Goal: Task Accomplishment & Management: Use online tool/utility

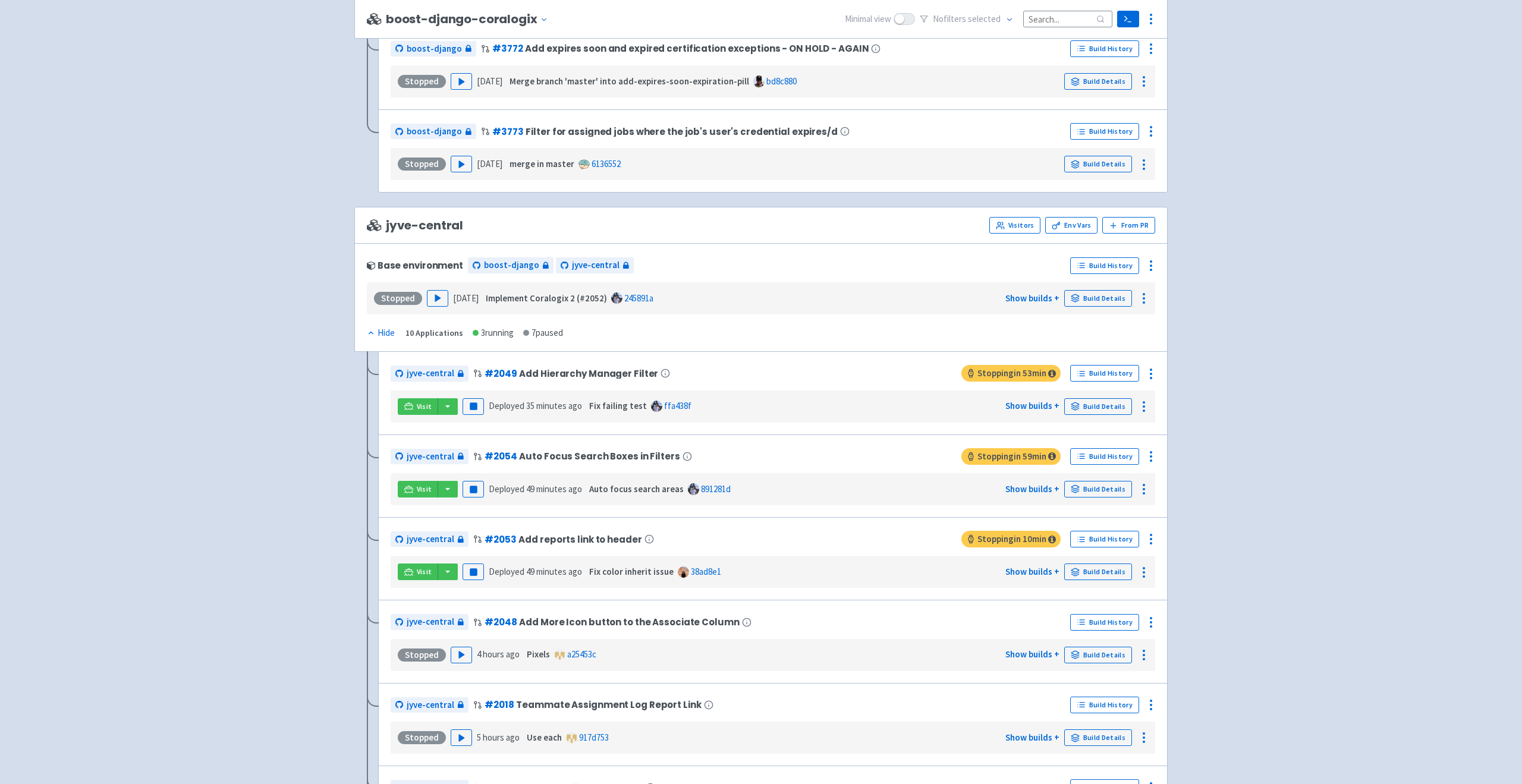
scroll to position [2751, 0]
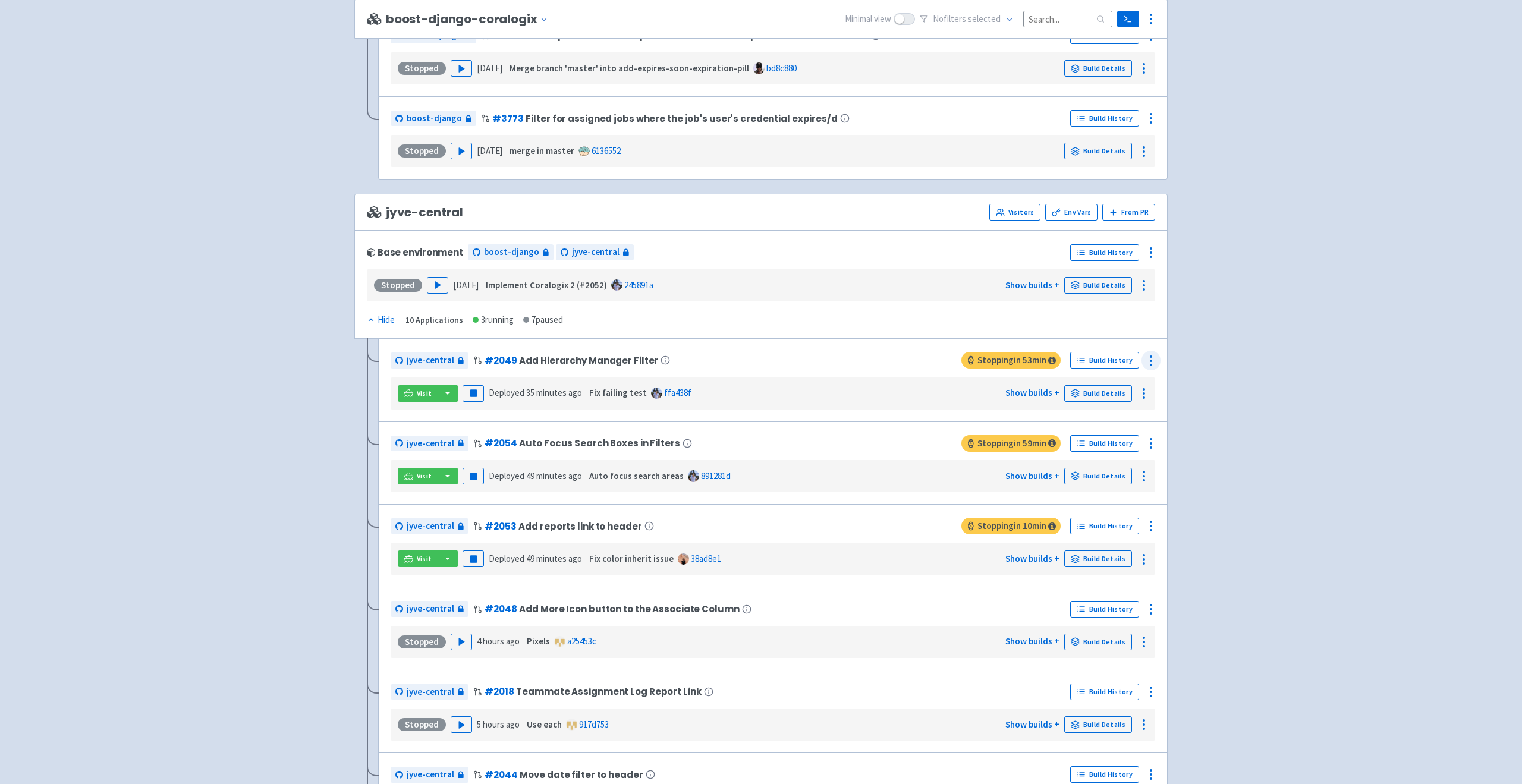
click at [1148, 359] on icon at bounding box center [1151, 360] width 14 height 14
click at [1074, 467] on span "Rebuild" at bounding box center [1080, 472] width 28 height 16
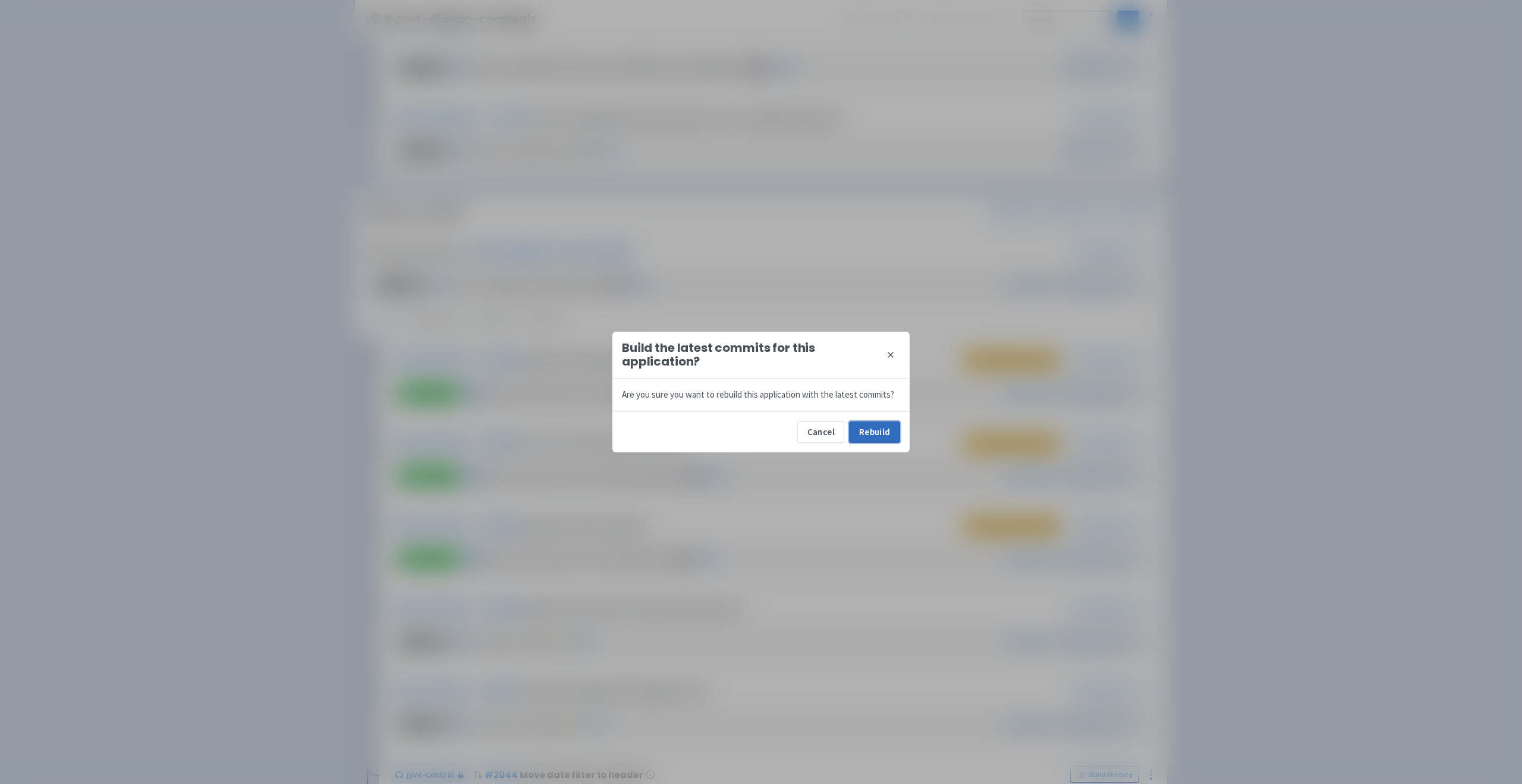
click at [880, 437] on button "Rebuild" at bounding box center [875, 431] width 51 height 22
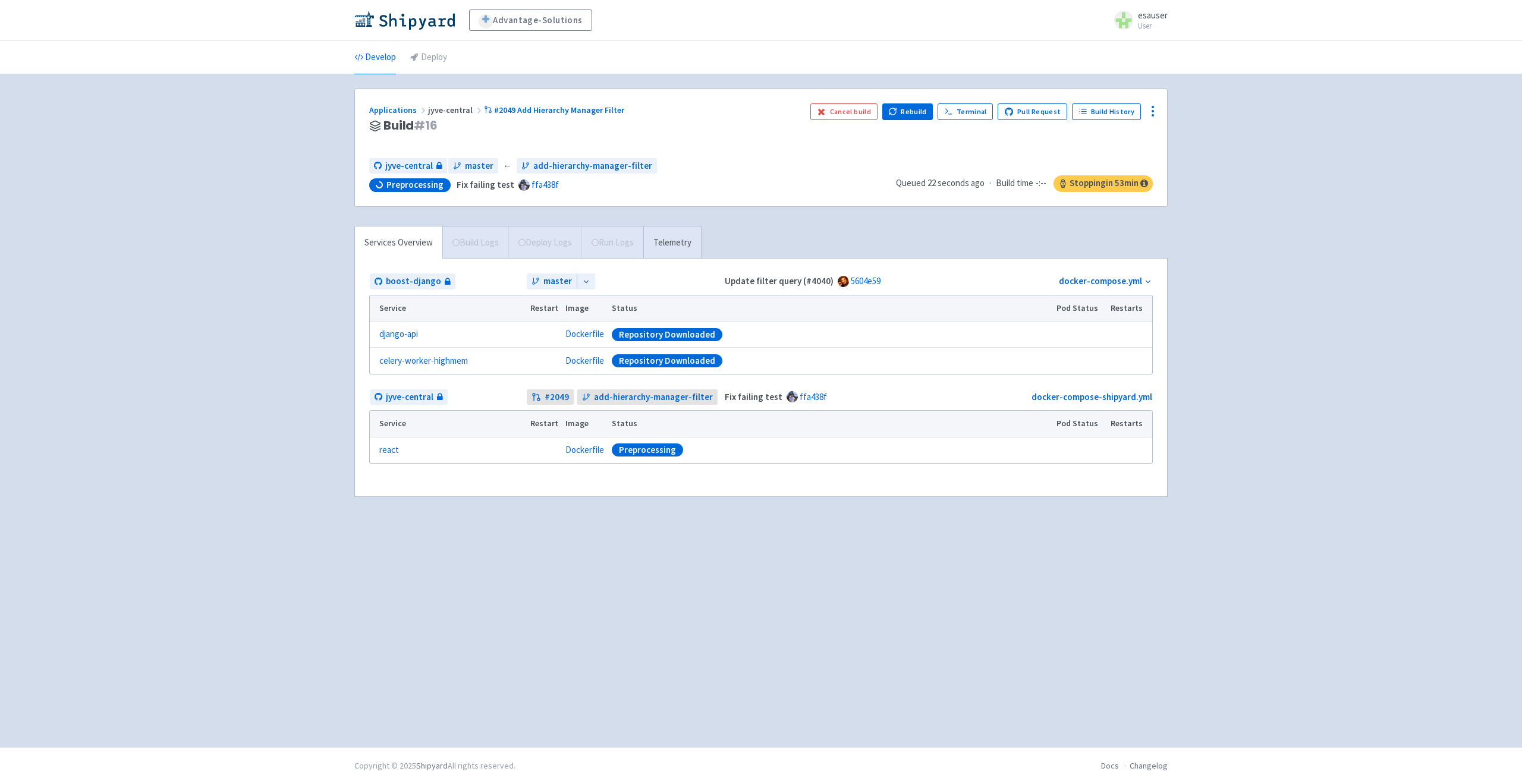
click at [738, 280] on strong "Update filter query (#4040)" at bounding box center [779, 280] width 109 height 11
drag, startPoint x: 738, startPoint y: 280, endPoint x: 871, endPoint y: 283, distance: 133.0
click at [871, 283] on div "Update filter query (#4040) 5604e59" at bounding box center [852, 281] width 259 height 13
click at [667, 352] on td "Repository Downloaded" at bounding box center [831, 360] width 444 height 26
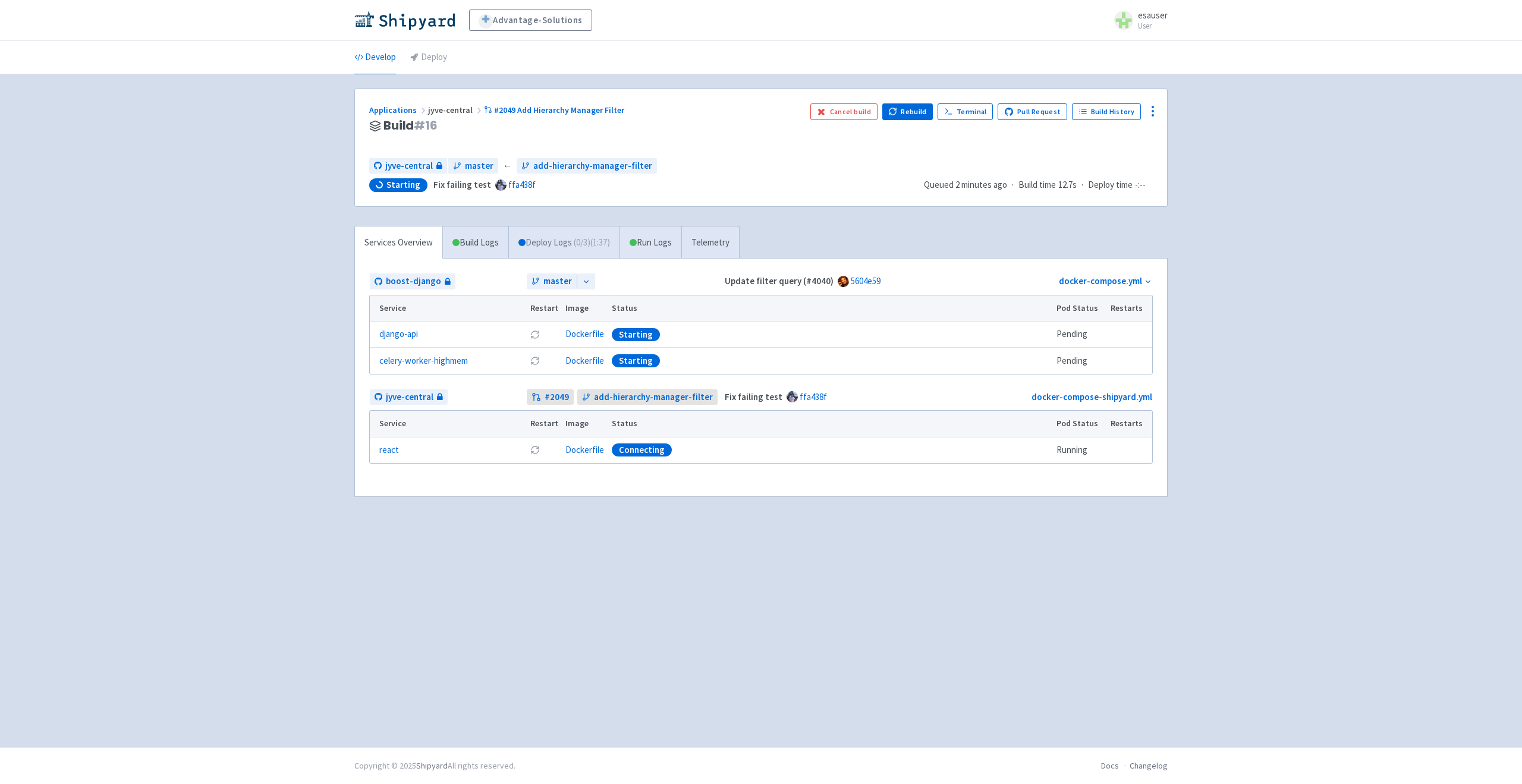
click at [573, 227] on link "Deploy Logs ( 0 / 3 ) (1:37)" at bounding box center [564, 243] width 111 height 33
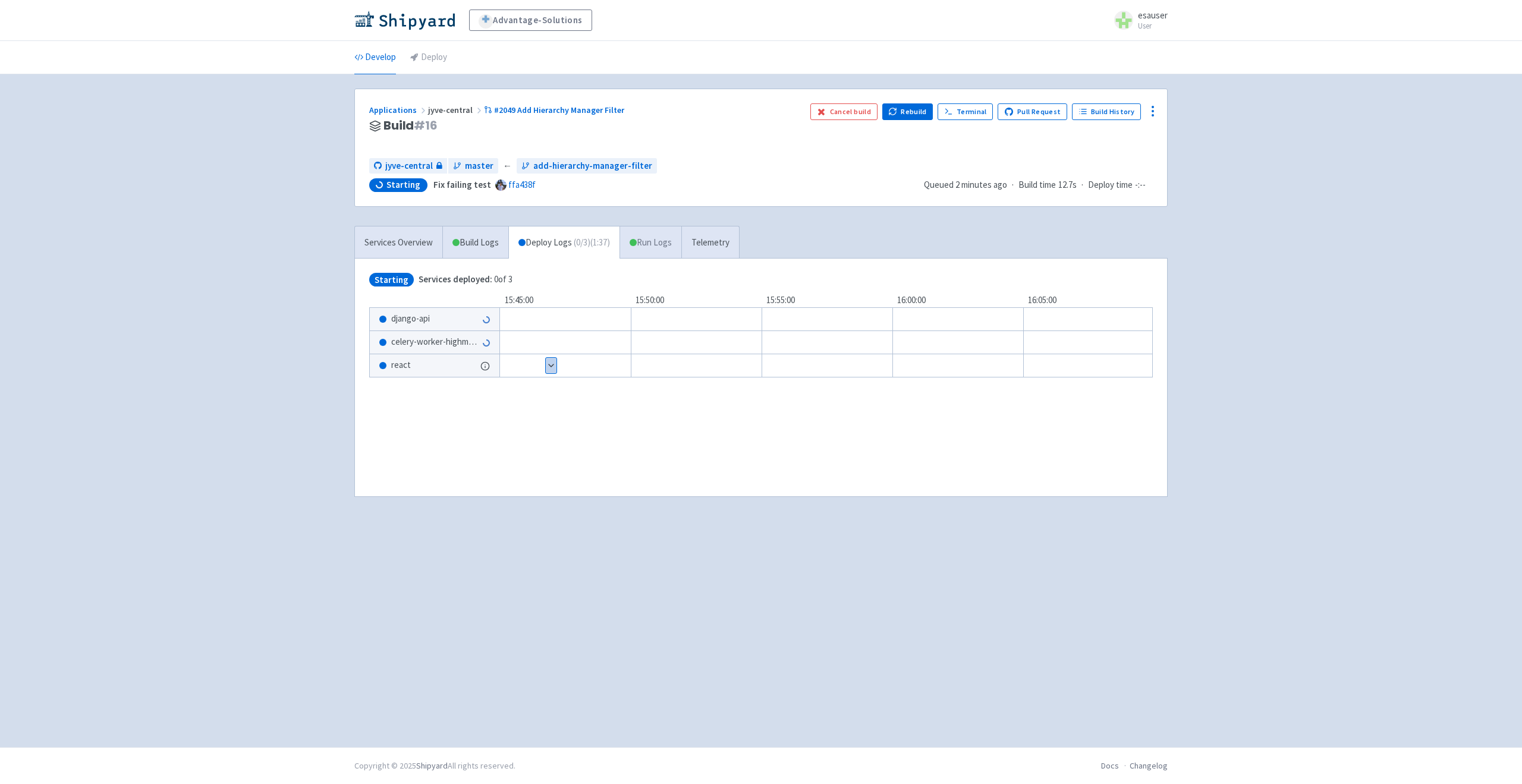
click at [652, 238] on link "Run Logs" at bounding box center [650, 243] width 62 height 33
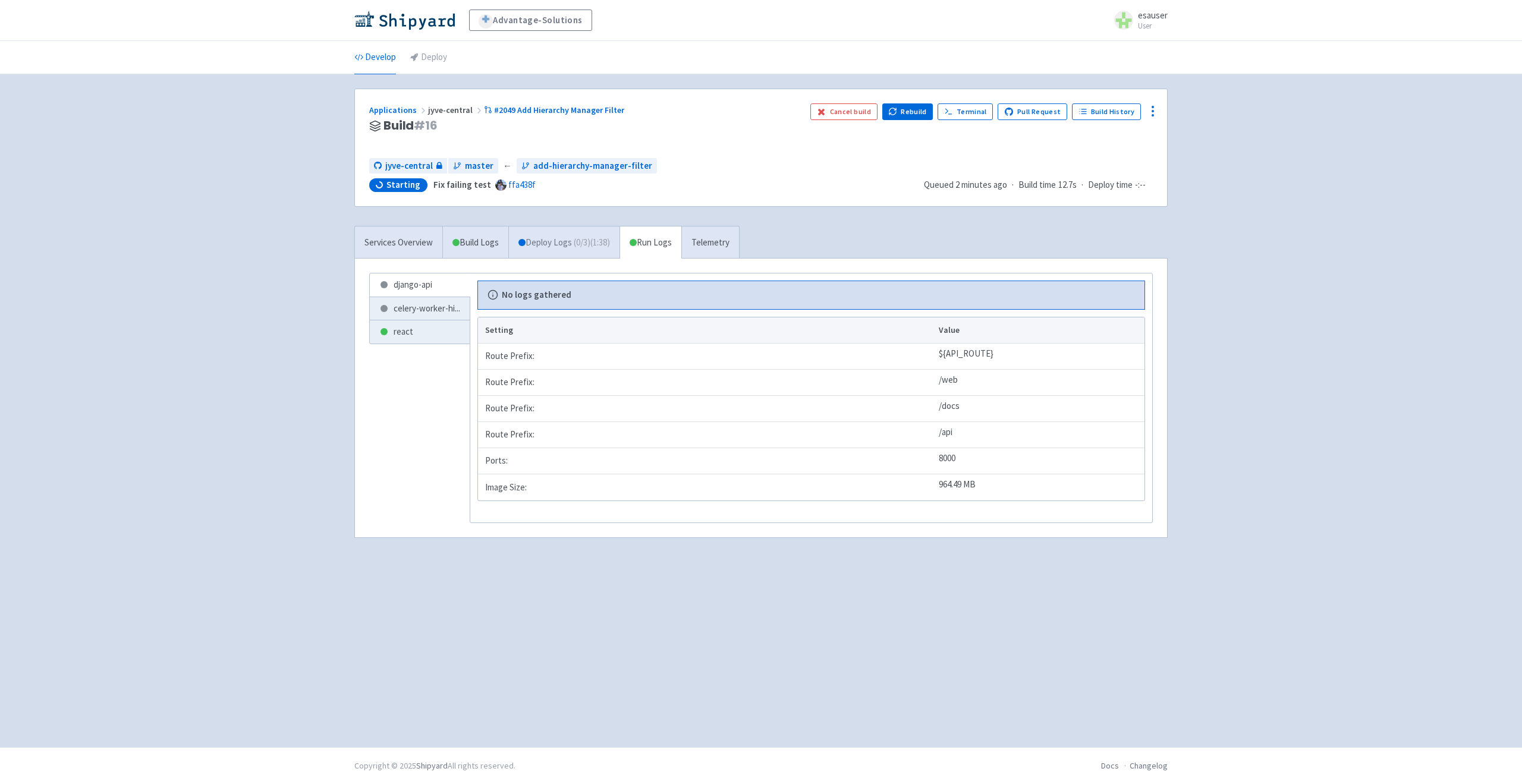
click at [564, 237] on link "Deploy Logs ( 0 / 3 ) (1:38)" at bounding box center [564, 243] width 111 height 33
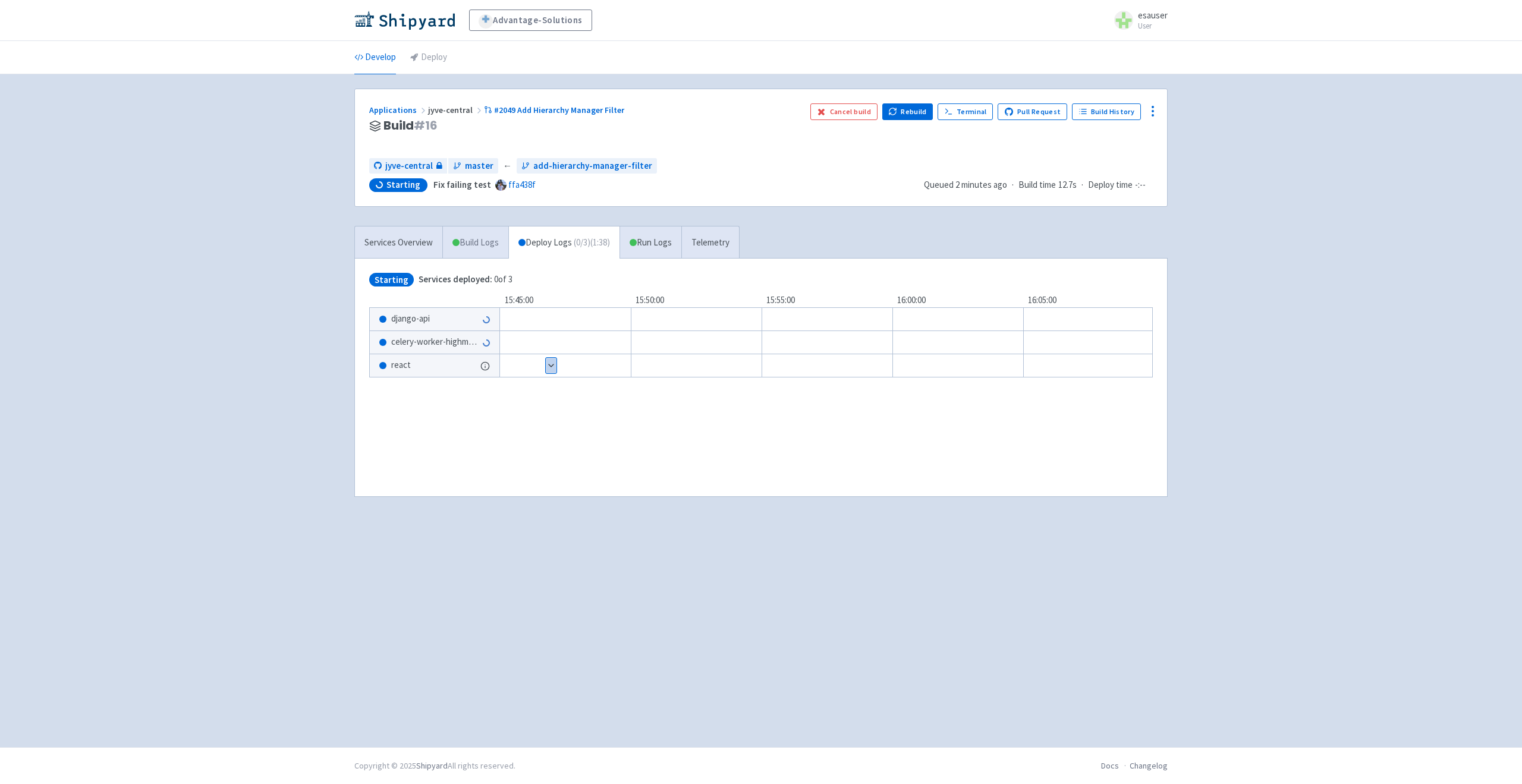
click at [453, 240] on span at bounding box center [456, 243] width 7 height 7
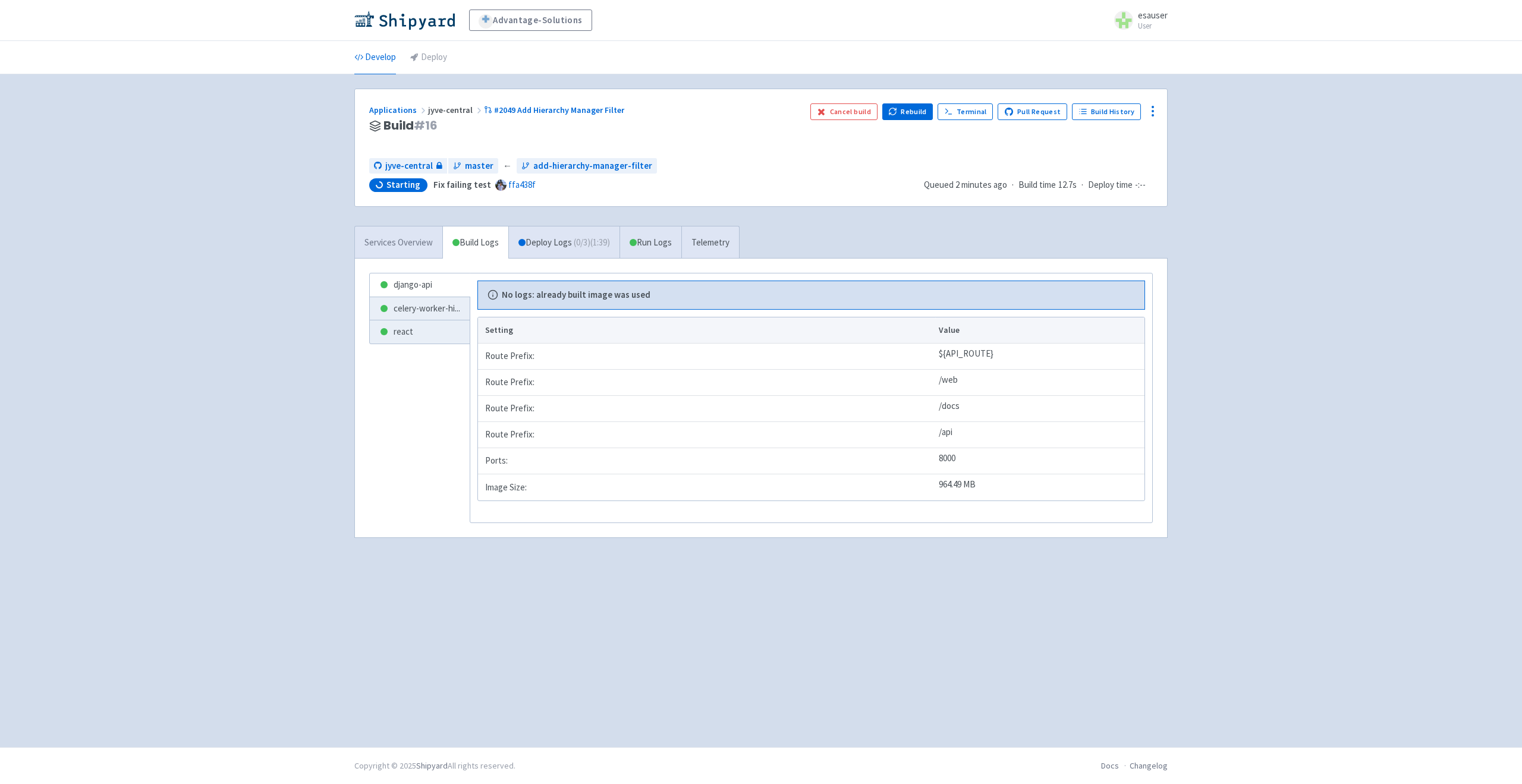
click at [391, 241] on link "Services Overview" at bounding box center [398, 243] width 87 height 33
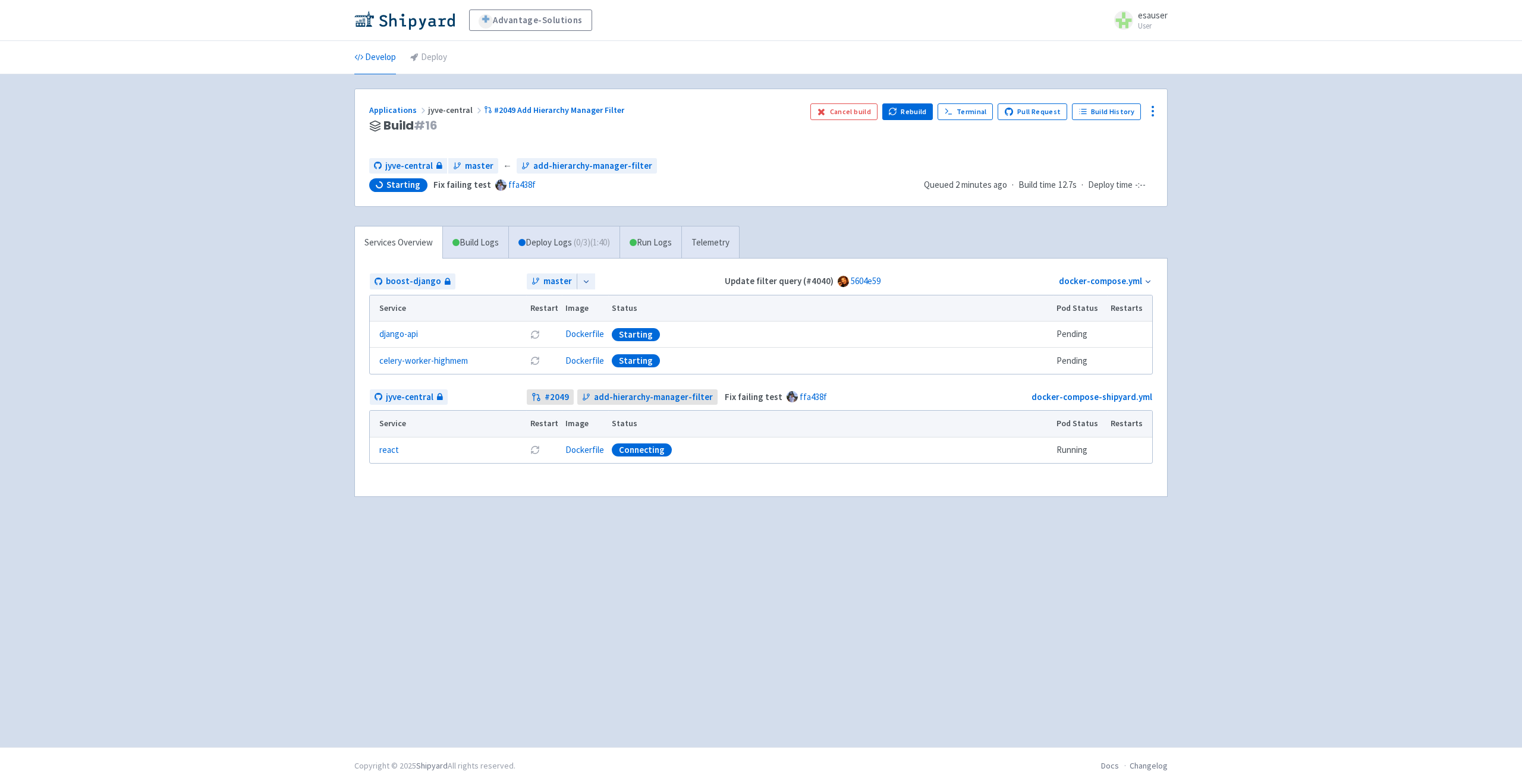
click at [831, 149] on div "Applications jyve-central #2049 Add Hierarchy Manager Filter Build # 16 Cancel …" at bounding box center [761, 148] width 812 height 117
click at [439, 192] on div "Applications jyve-central #2049 Add Hierarchy Manager Filter Build # 16 A newer…" at bounding box center [761, 148] width 812 height 117
click at [443, 184] on strong "Fix failing test" at bounding box center [454, 184] width 57 height 11
click at [554, 186] on span "Canceled Fix failing test ffa438f" at bounding box center [641, 185] width 545 height 13
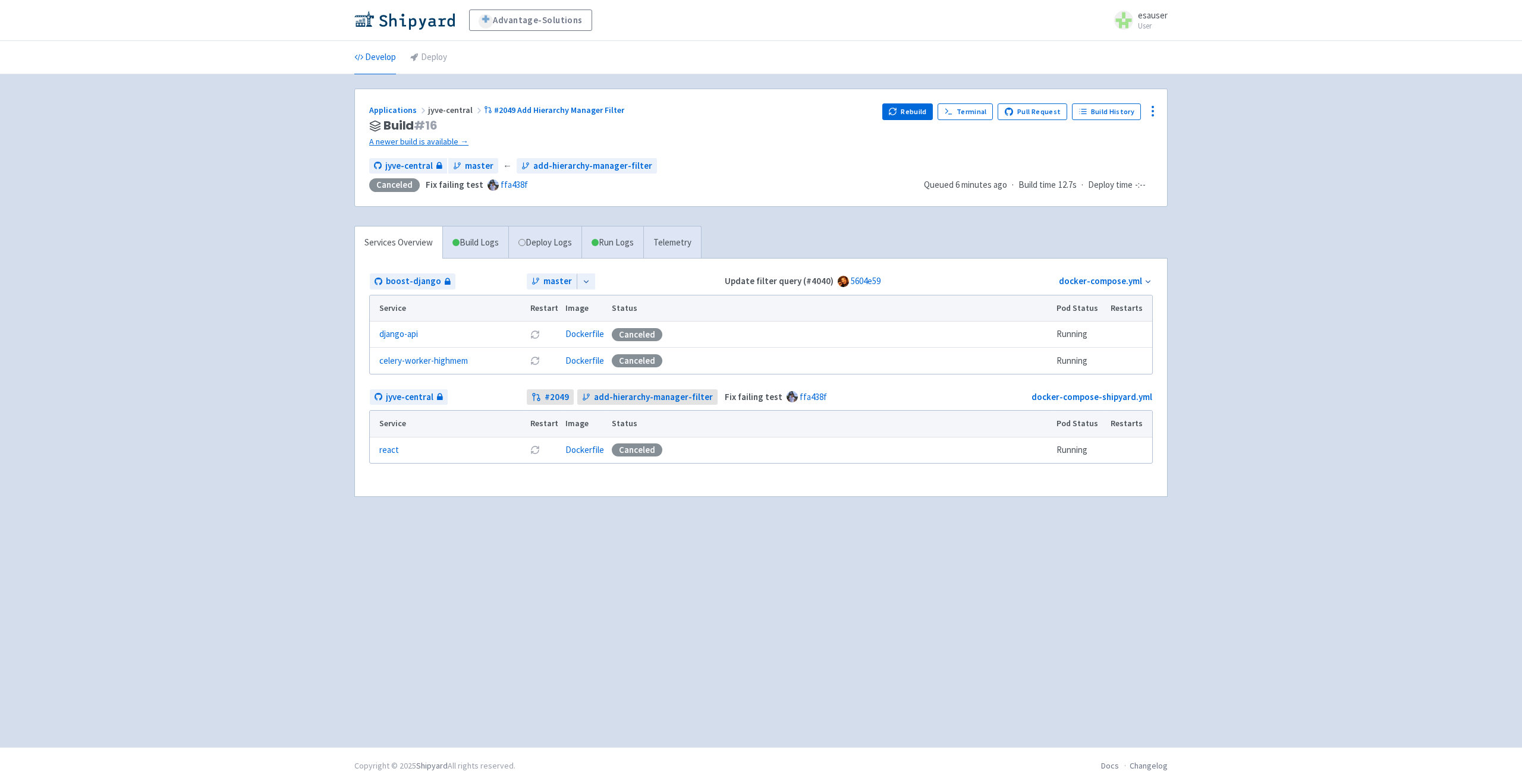
click at [438, 112] on span "jyve-central" at bounding box center [456, 110] width 56 height 10
click at [359, 57] on icon at bounding box center [358, 57] width 8 height 8
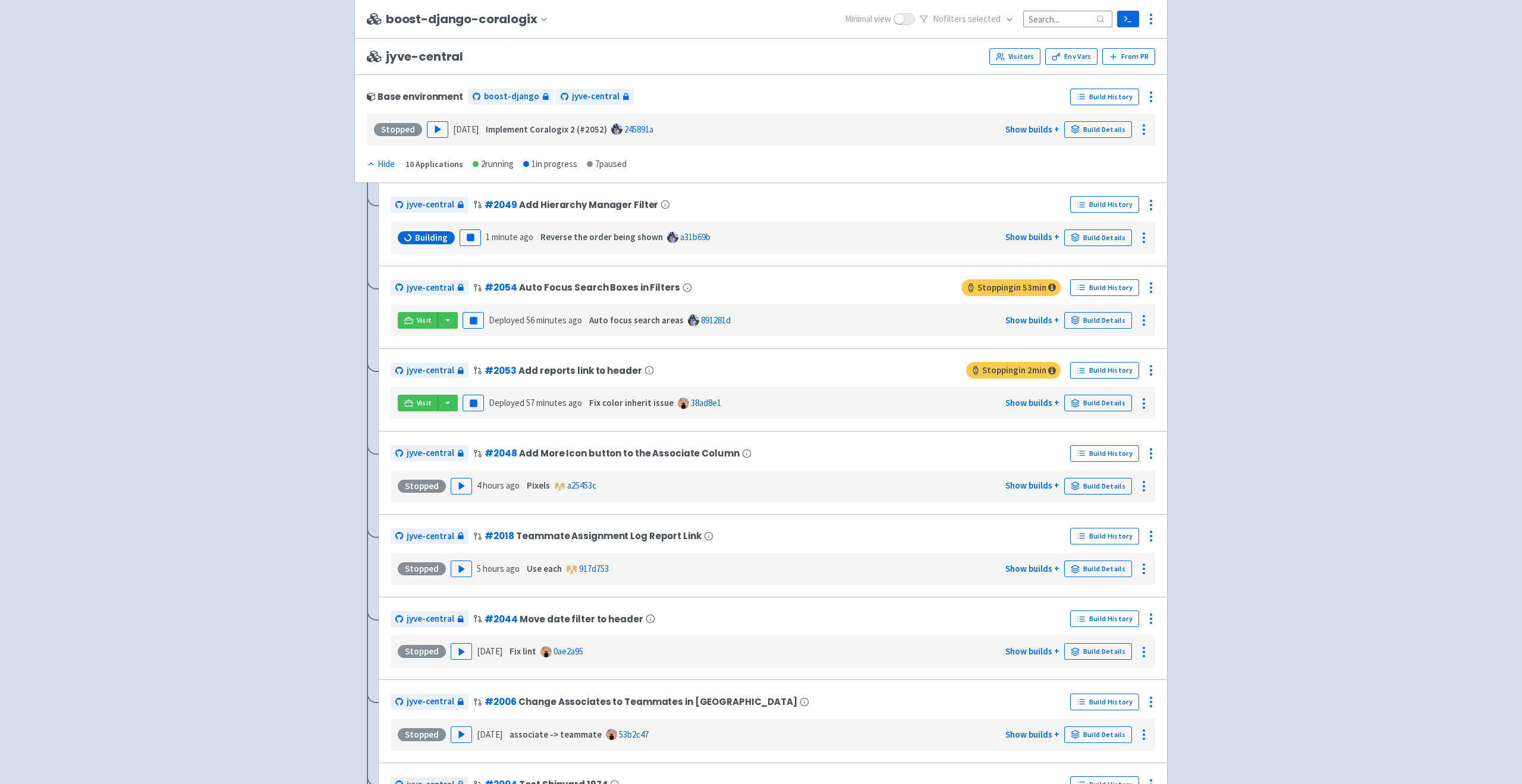
scroll to position [2899, 0]
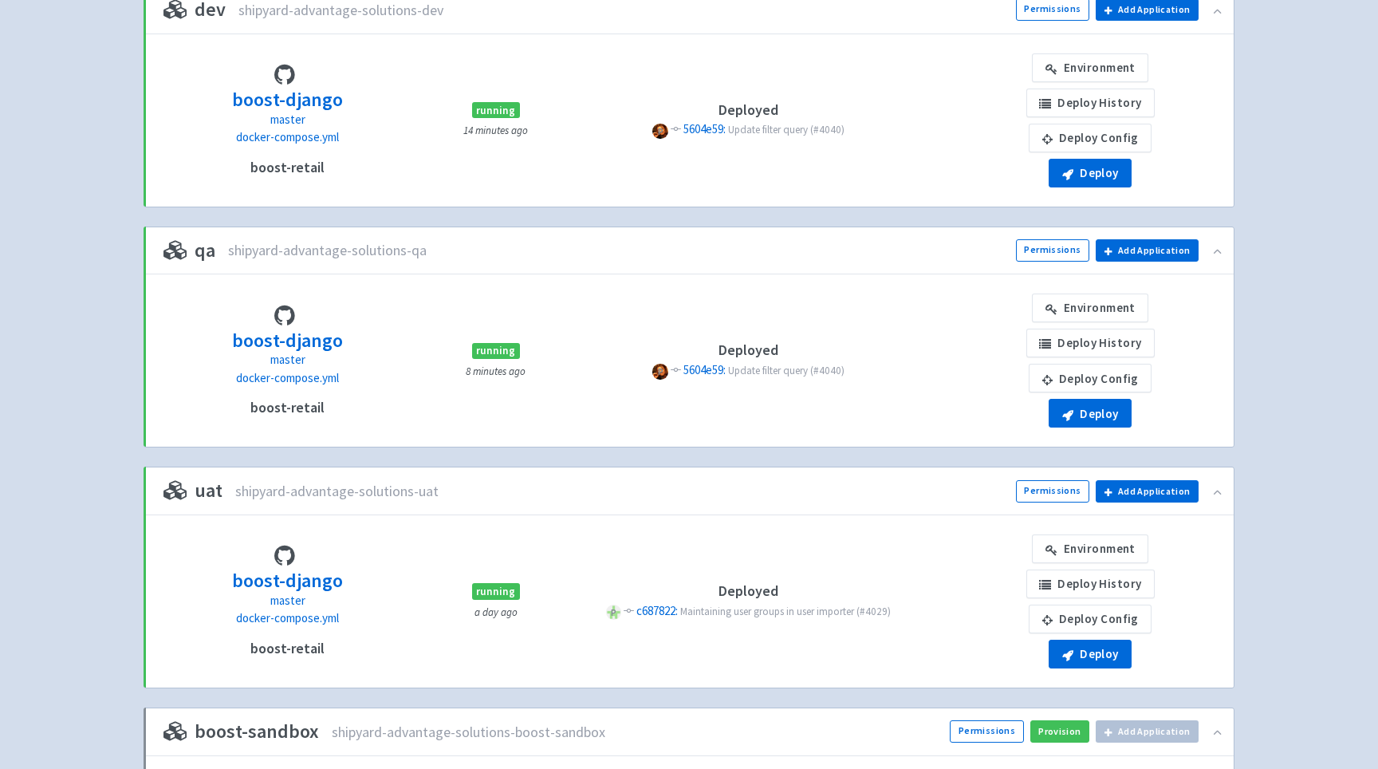
scroll to position [438, 0]
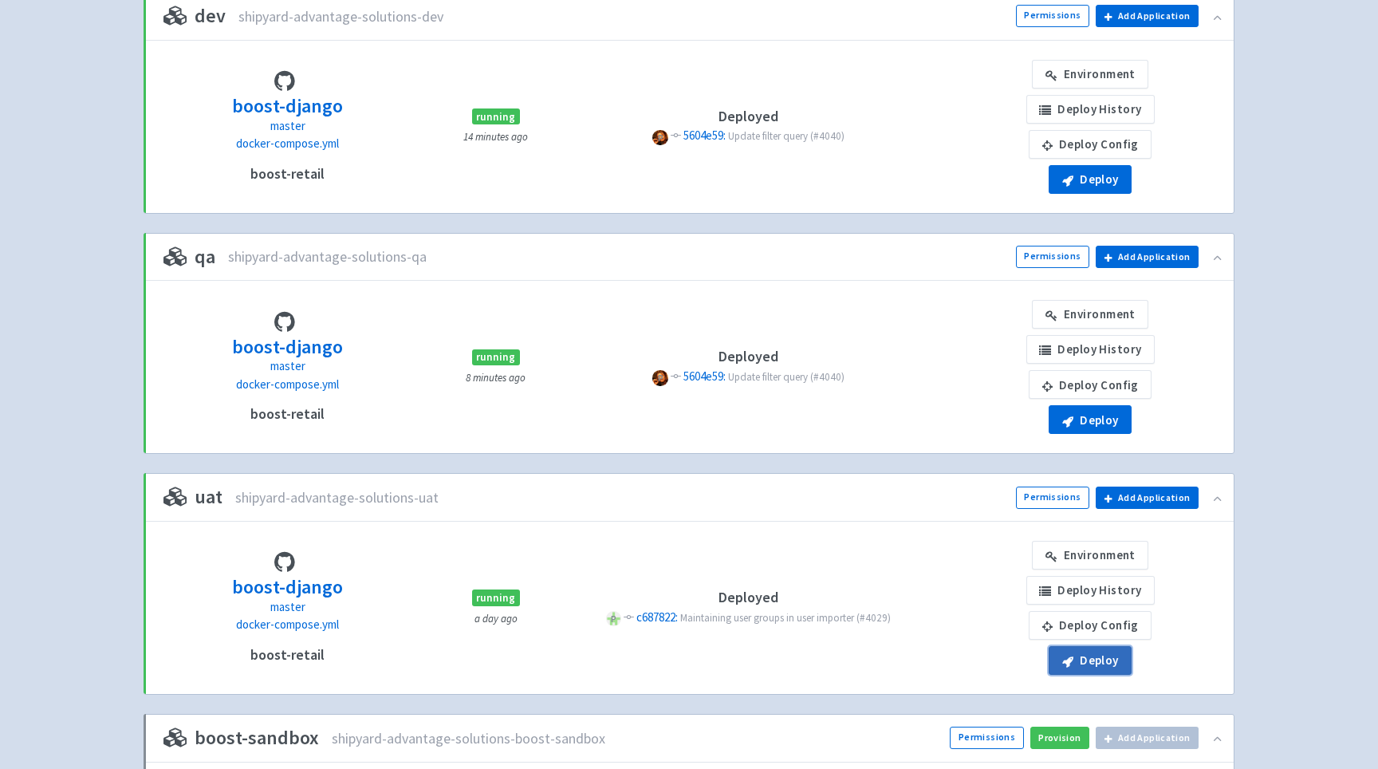
click at [1098, 660] on button "Deploy" at bounding box center [1089, 660] width 83 height 29
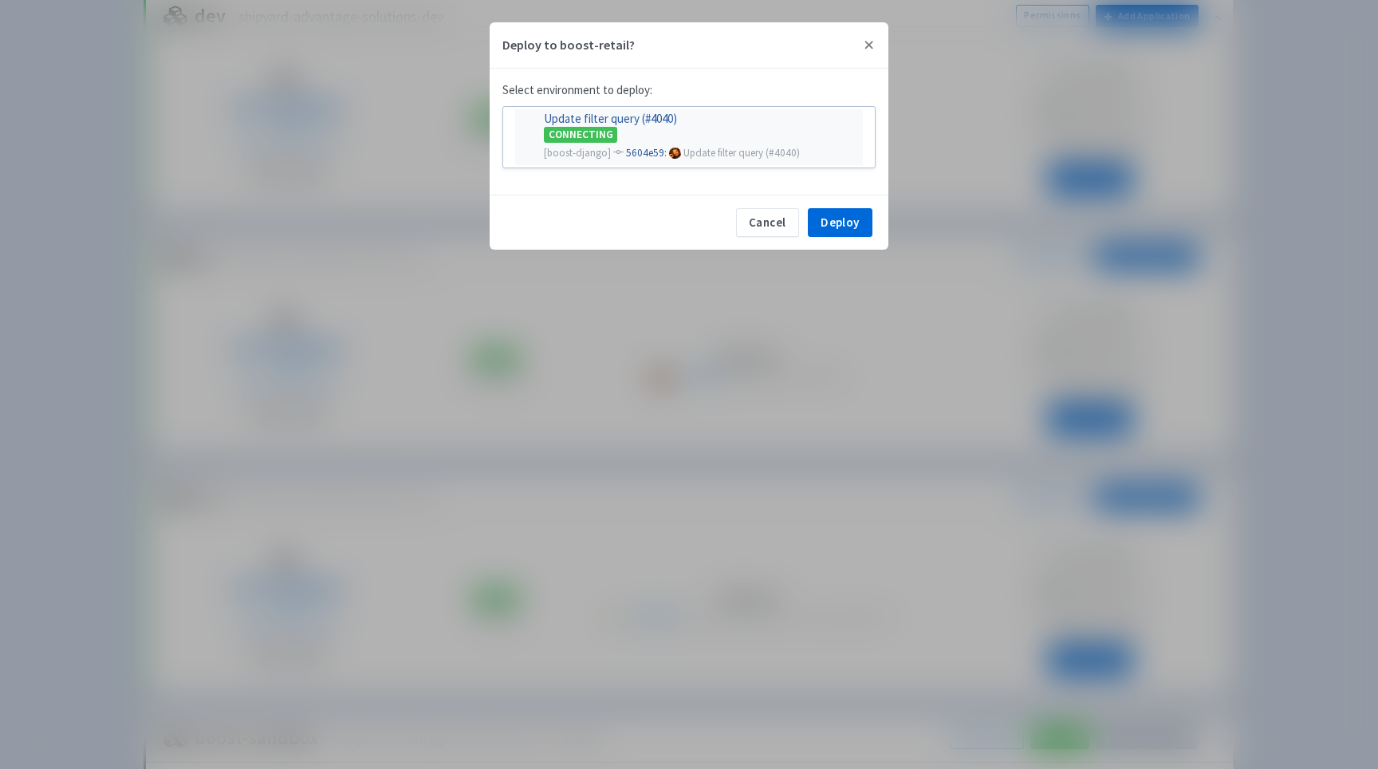
click at [742, 136] on div "CONNECTING" at bounding box center [698, 134] width 309 height 18
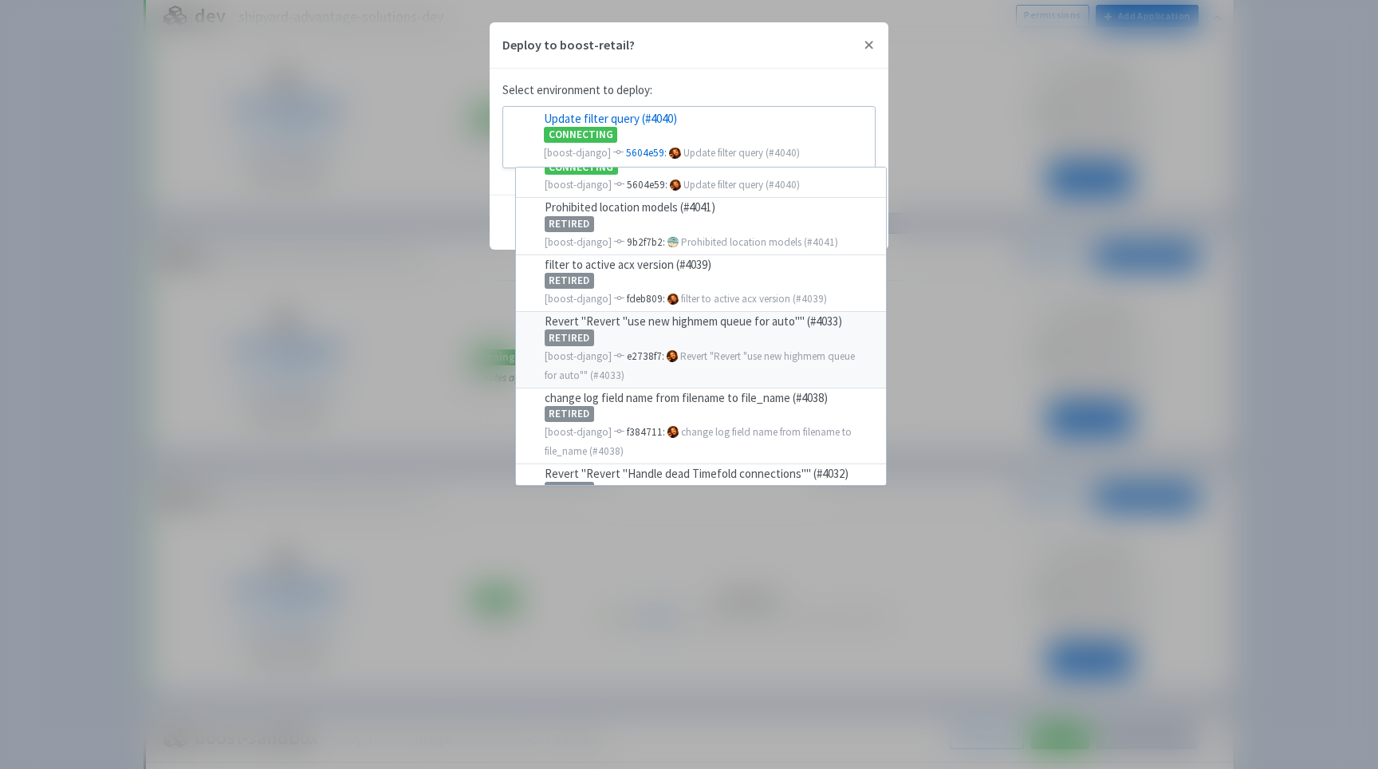
scroll to position [0, 0]
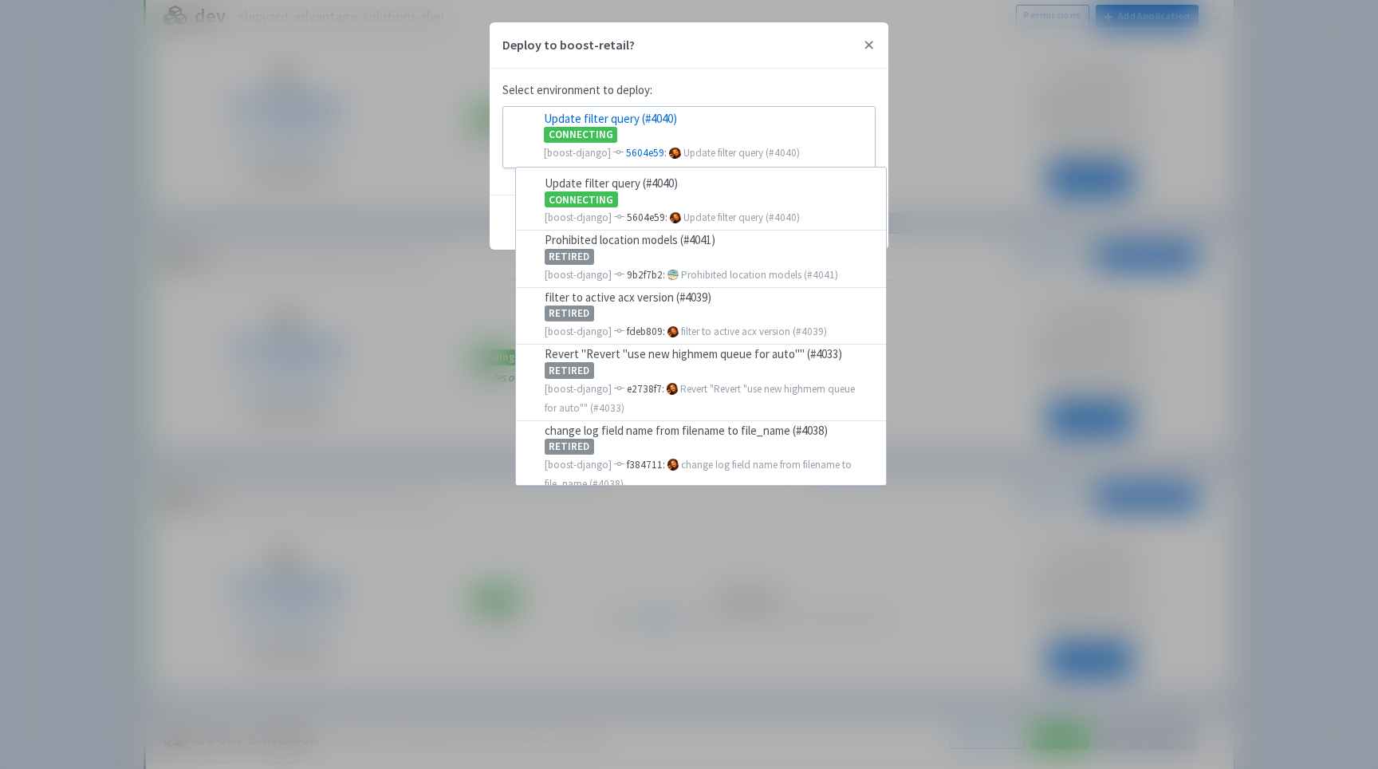
click at [1265, 291] on div "Deploy to boost-retail? Select environment to deploy: Update filter query (#404…" at bounding box center [689, 384] width 1378 height 769
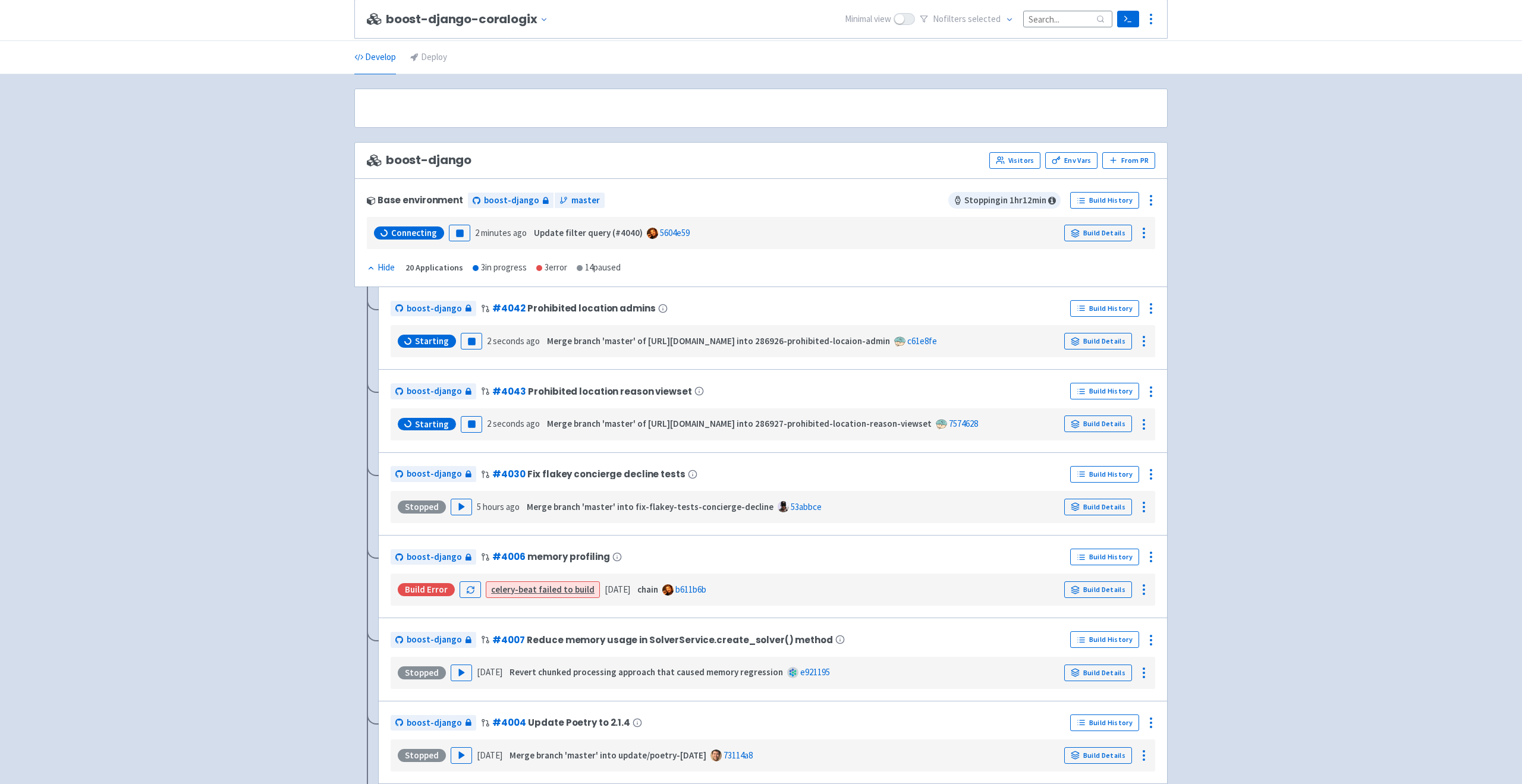
scroll to position [2899, 0]
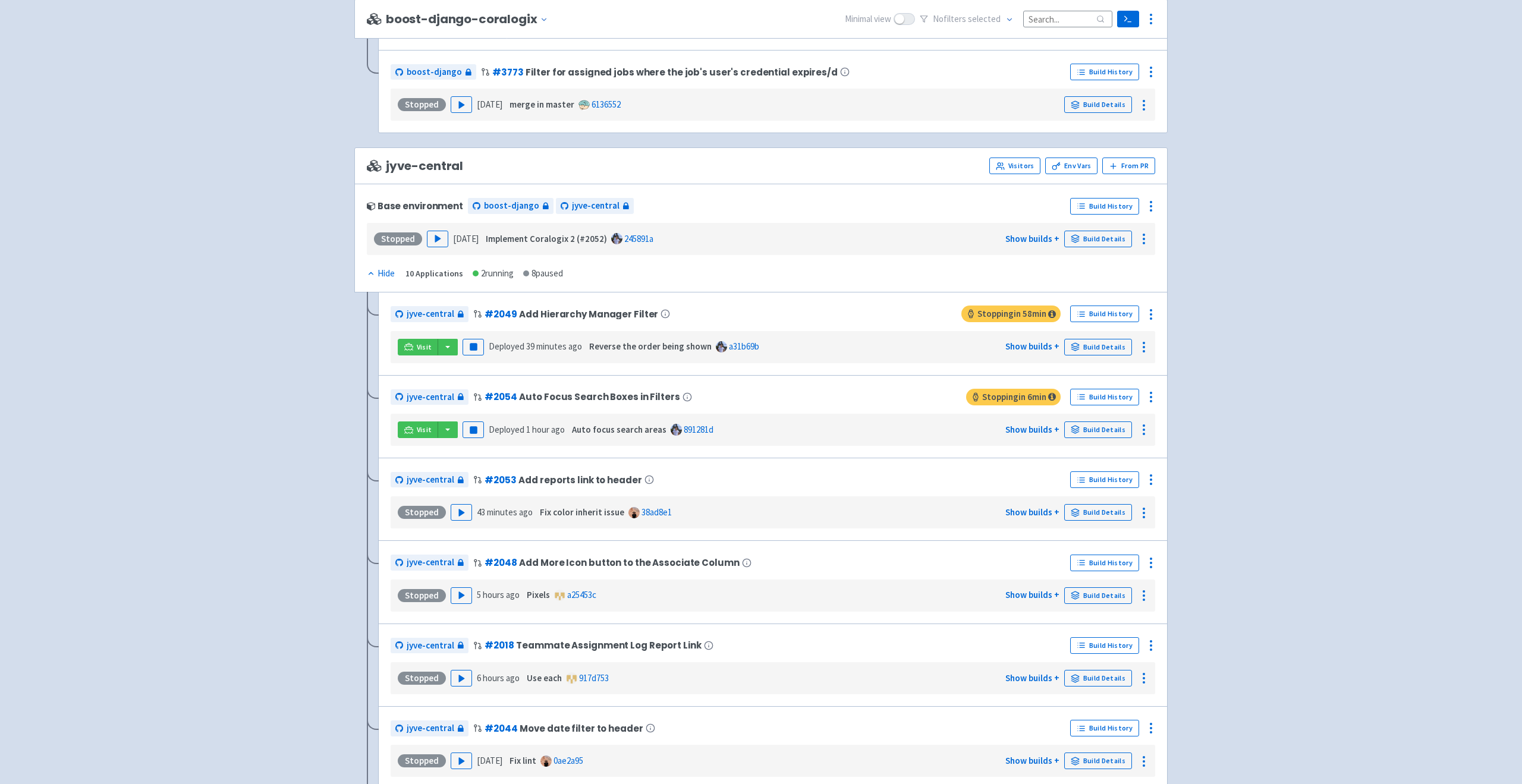
scroll to position [2807, 0]
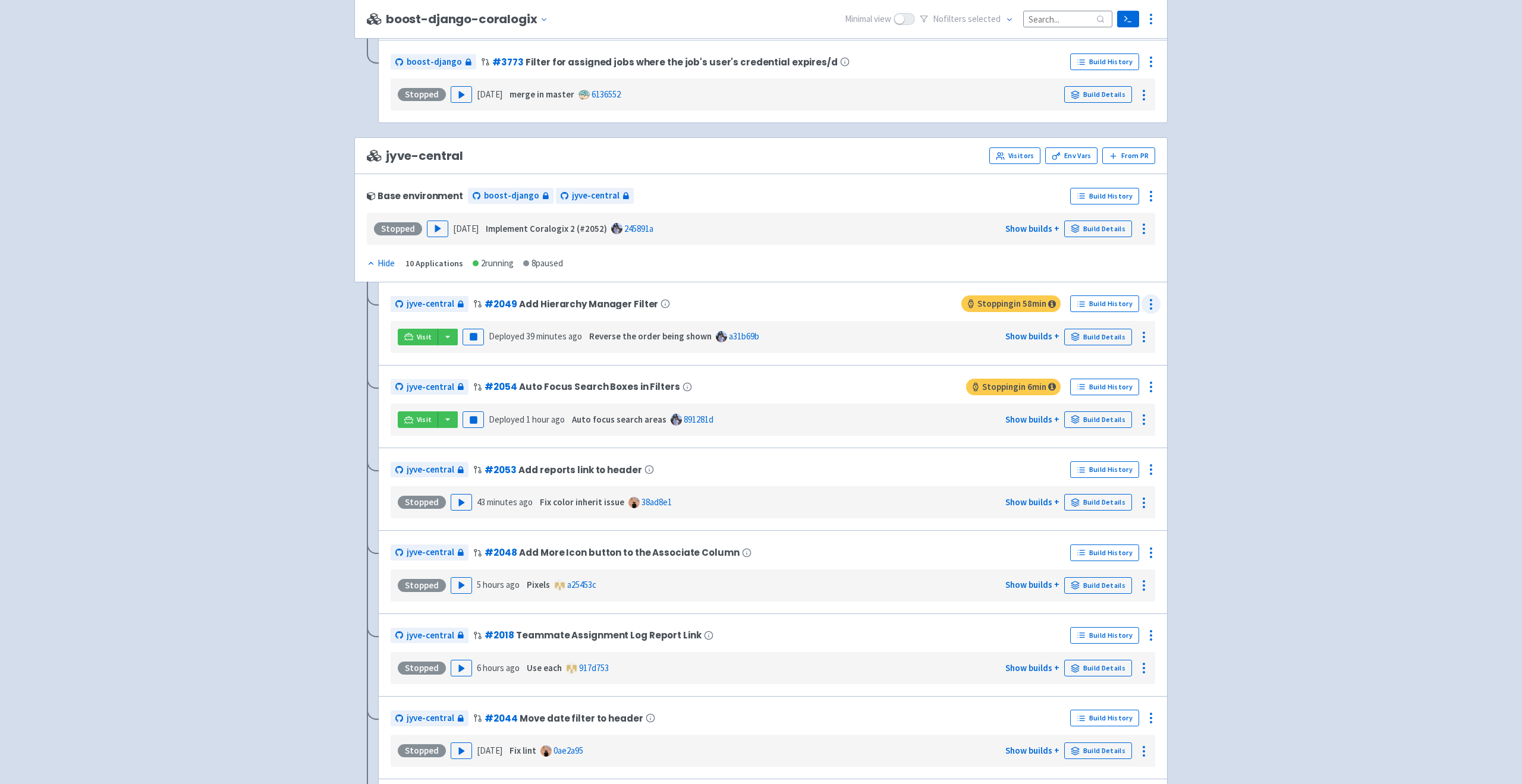
click at [1144, 309] on icon at bounding box center [1151, 304] width 14 height 14
click at [1085, 288] on div "jyve-central # 2049 Add Hierarchy Manager Filter Stopping in 58 min Build Histo…" at bounding box center [773, 323] width 790 height 83
click at [1092, 332] on link "Build Details" at bounding box center [1098, 337] width 68 height 16
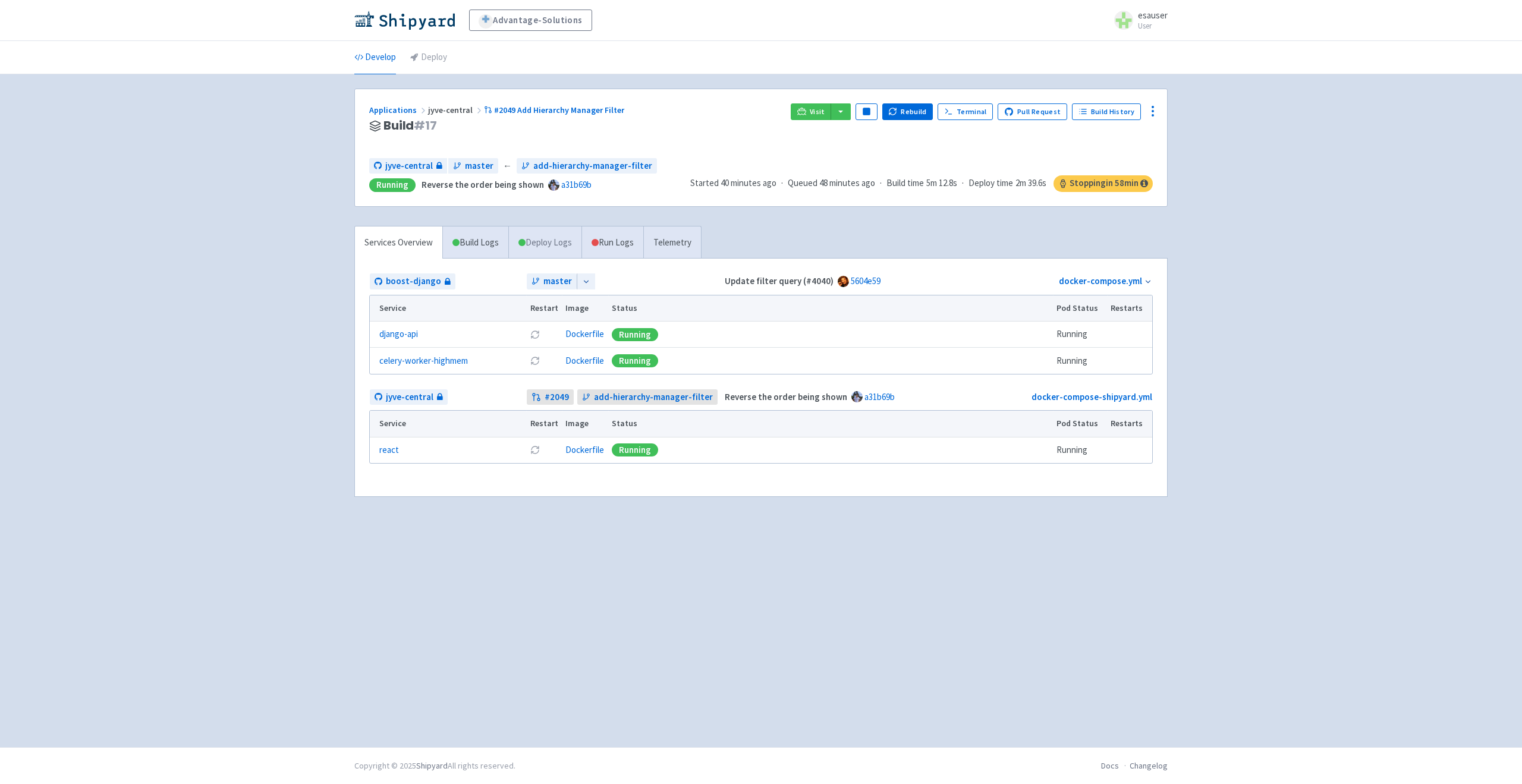
click at [545, 244] on link "Deploy Logs" at bounding box center [545, 243] width 73 height 33
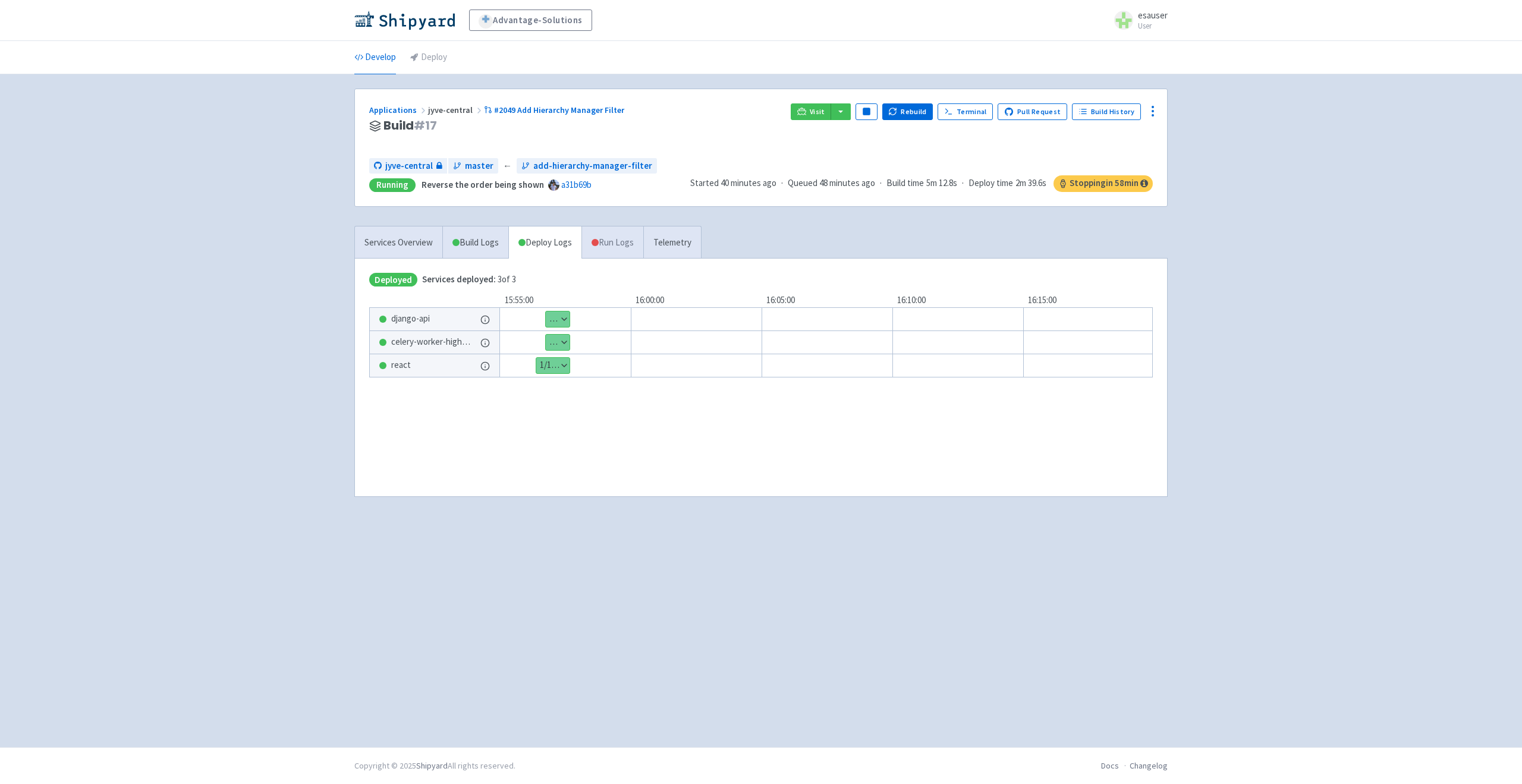
click at [611, 244] on link "Run Logs" at bounding box center [612, 243] width 62 height 33
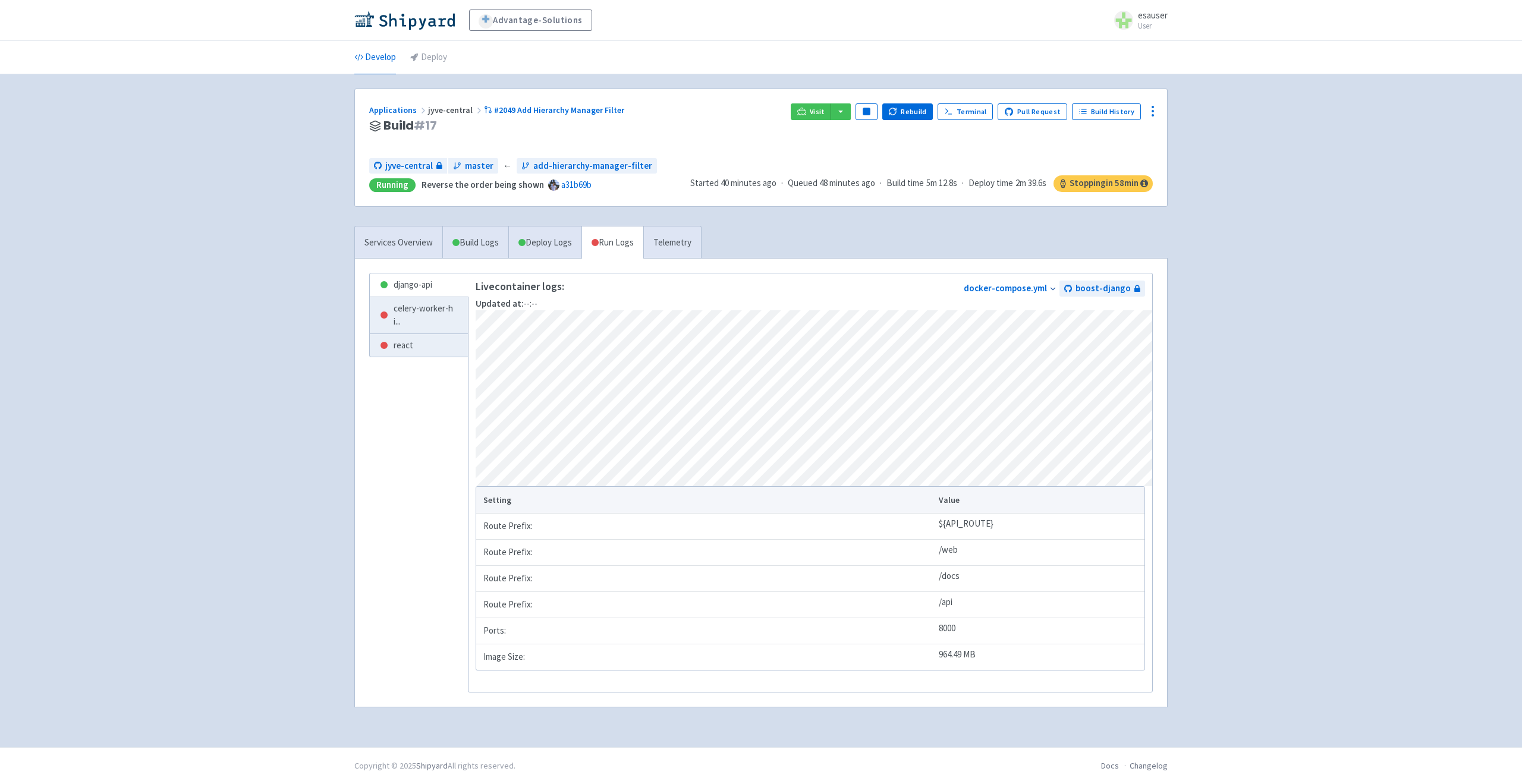
scroll to position [3, 0]
click at [435, 314] on span "celery-worker-hi ..." at bounding box center [427, 315] width 66 height 27
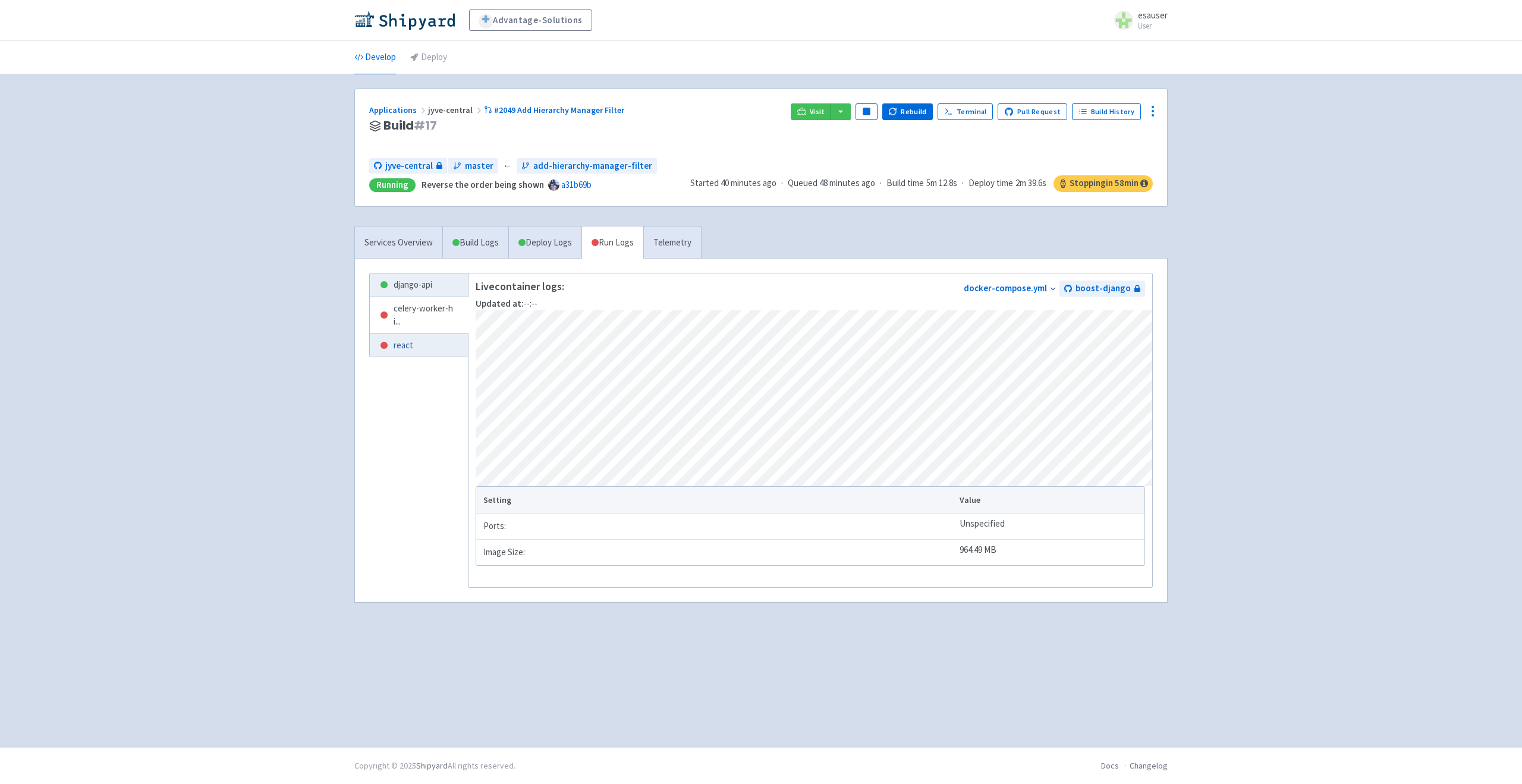
click at [372, 344] on link "react" at bounding box center [419, 345] width 98 height 23
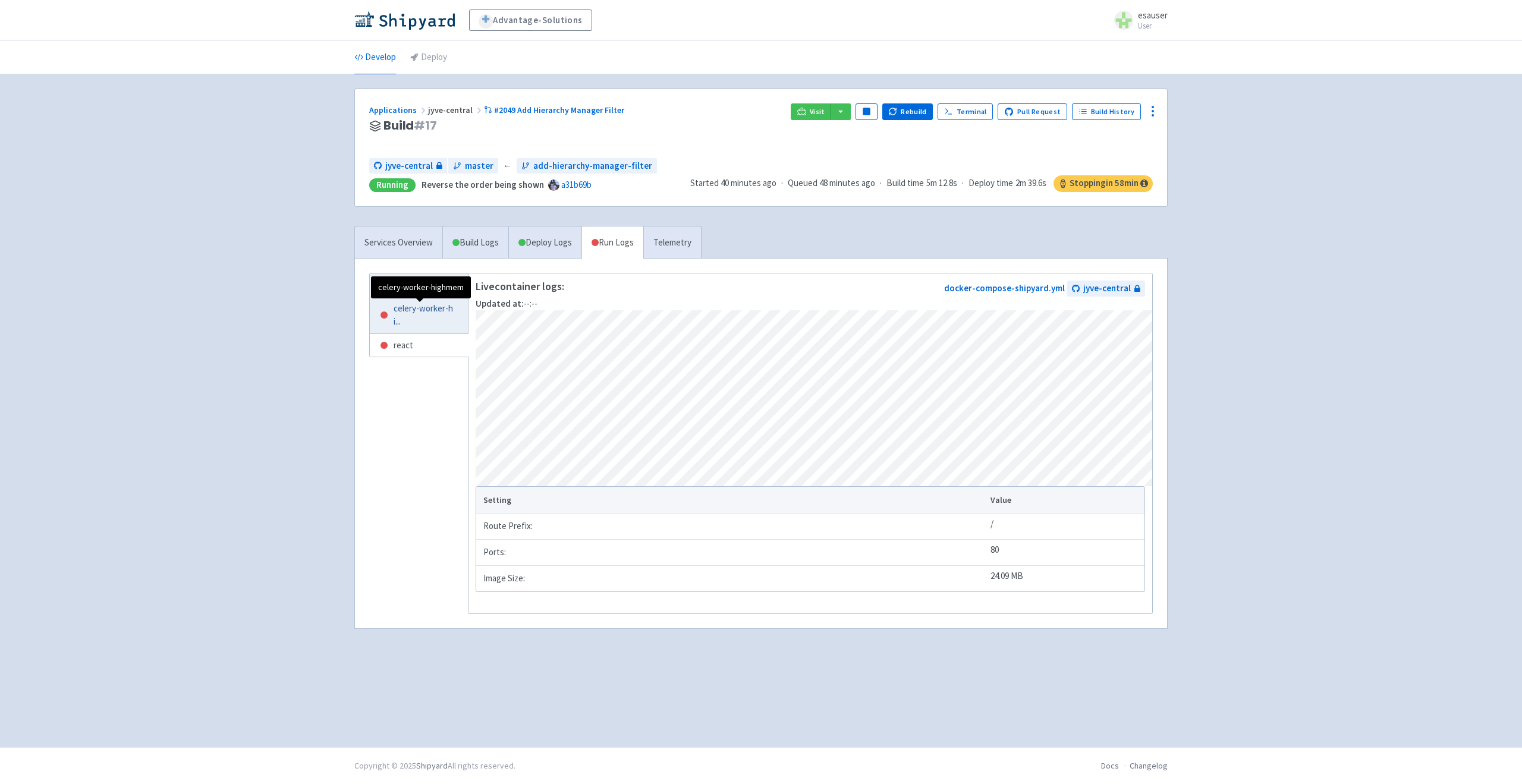
click at [416, 321] on span "celery-worker-hi ..." at bounding box center [427, 315] width 66 height 27
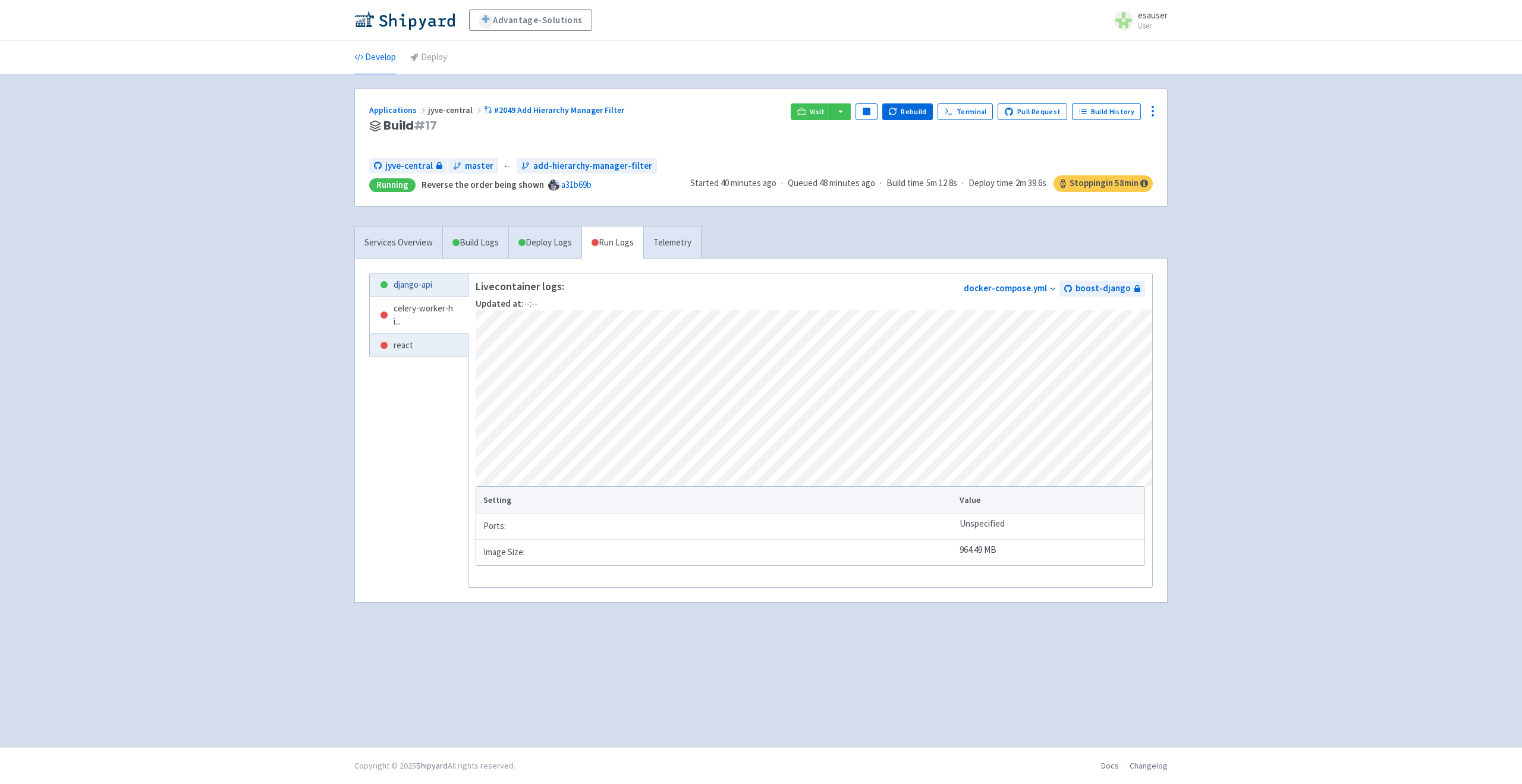
click at [409, 283] on link "django-api" at bounding box center [419, 285] width 98 height 23
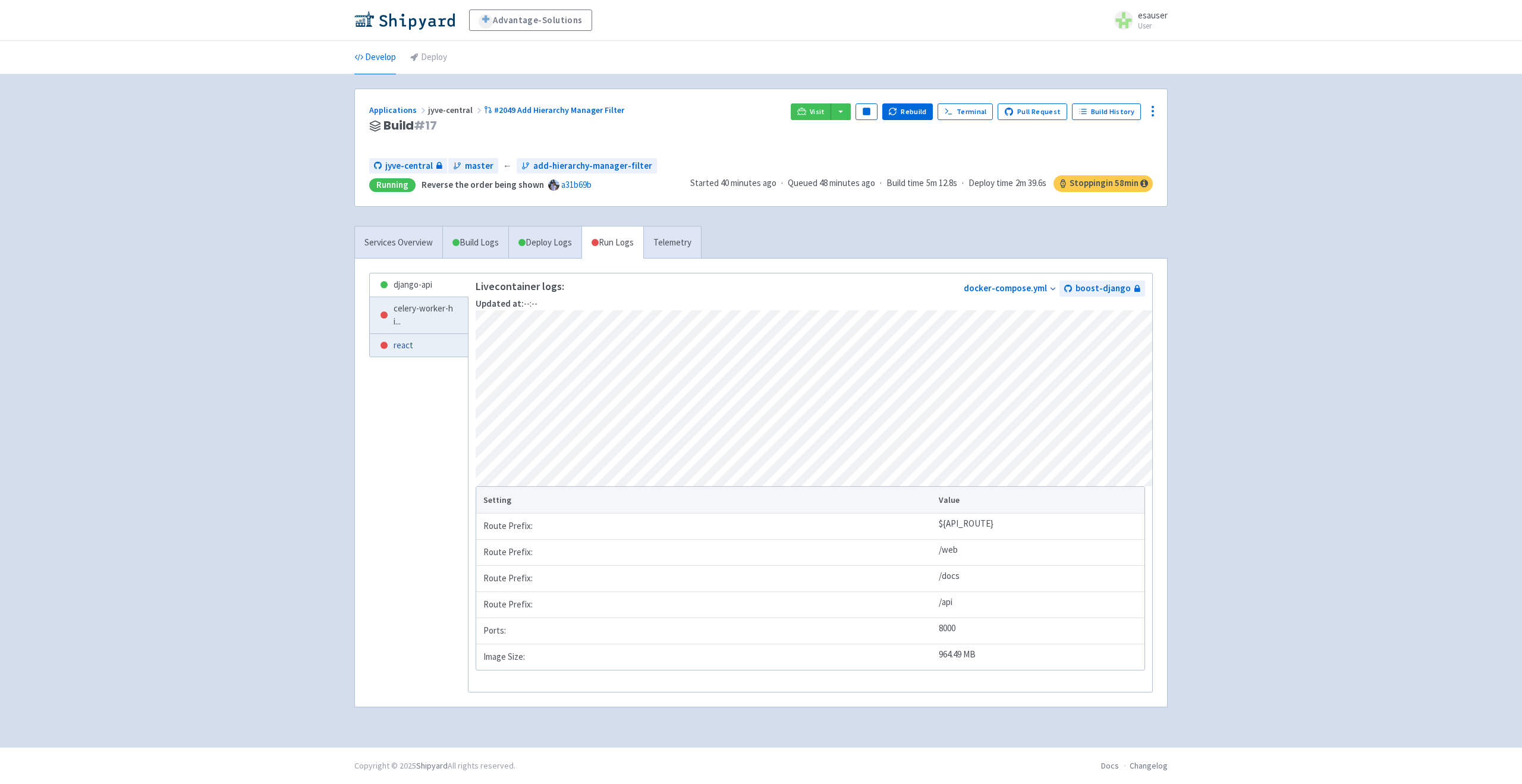
click at [423, 351] on link "react" at bounding box center [419, 345] width 98 height 23
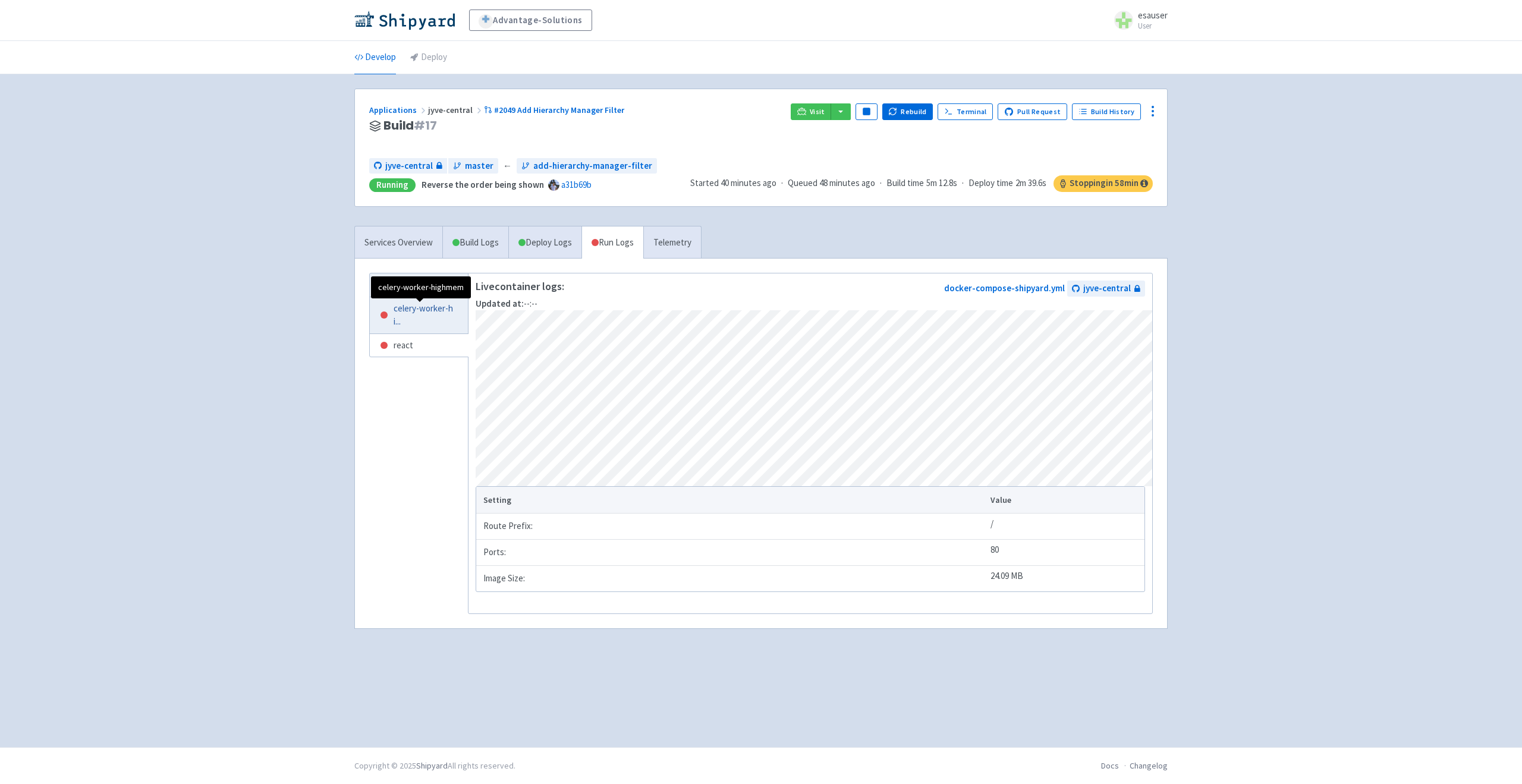
click at [424, 317] on span "celery-worker-hi ..." at bounding box center [427, 315] width 66 height 27
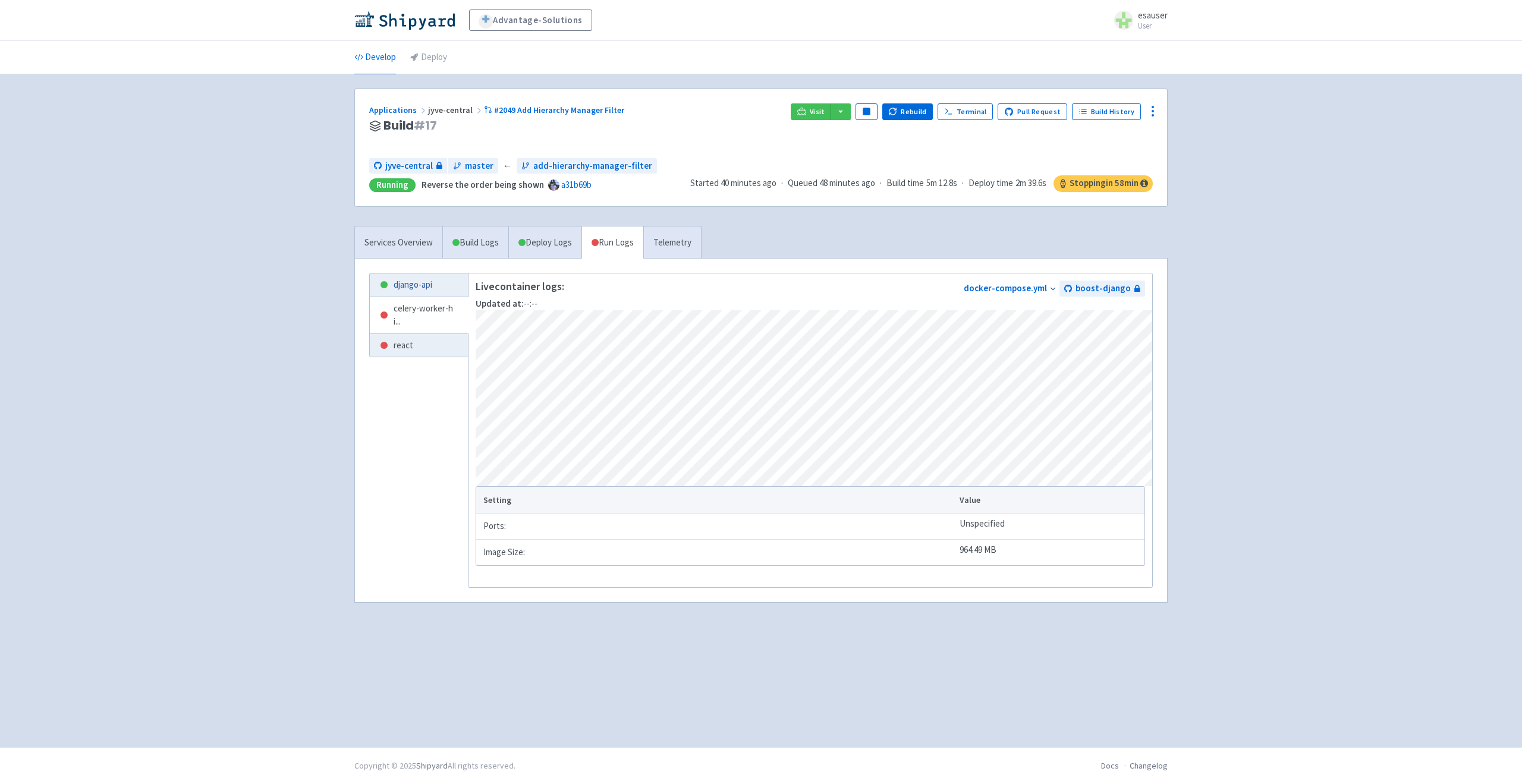
click at [433, 291] on link "django-api" at bounding box center [419, 285] width 98 height 23
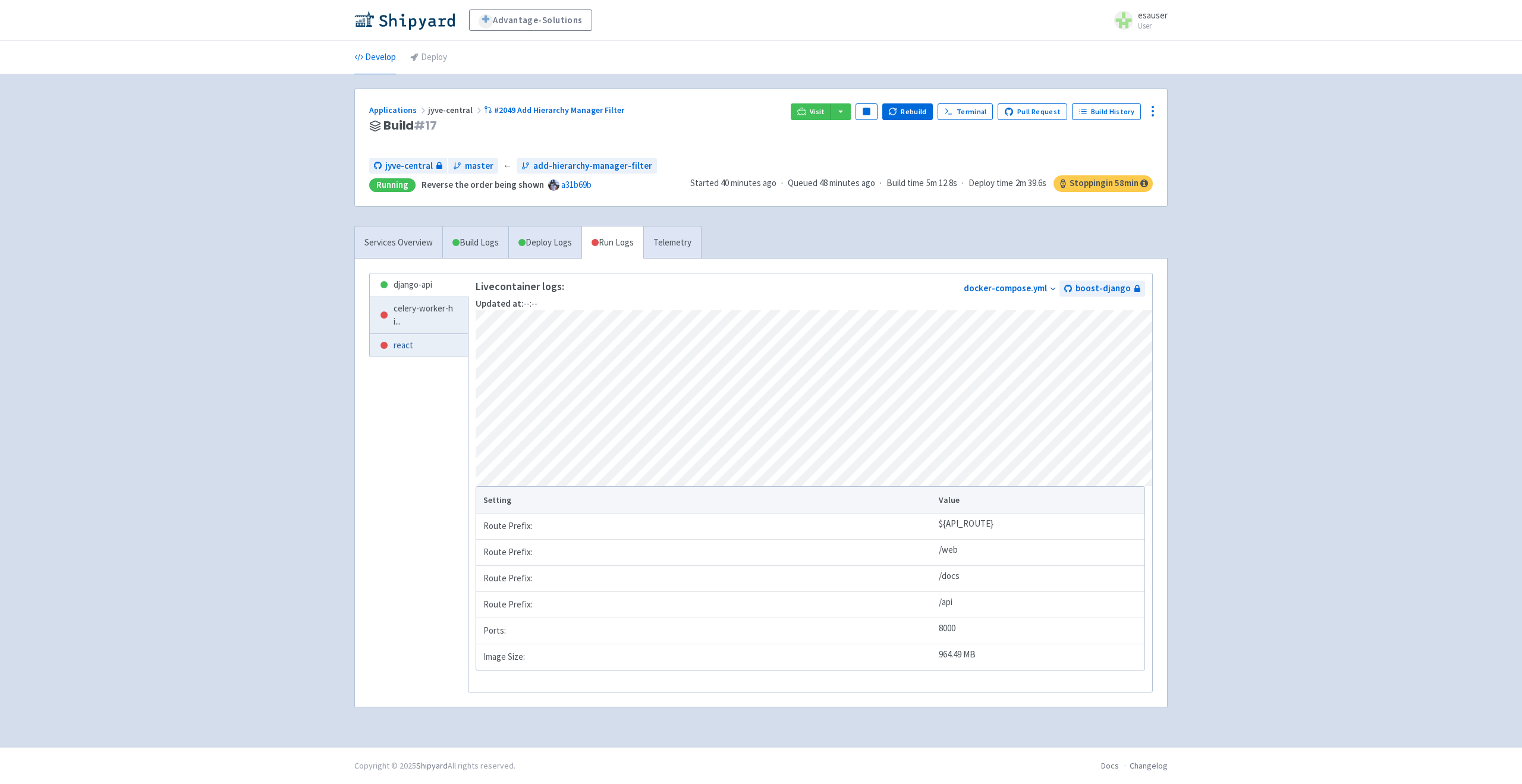
click at [438, 344] on link "react" at bounding box center [419, 345] width 98 height 23
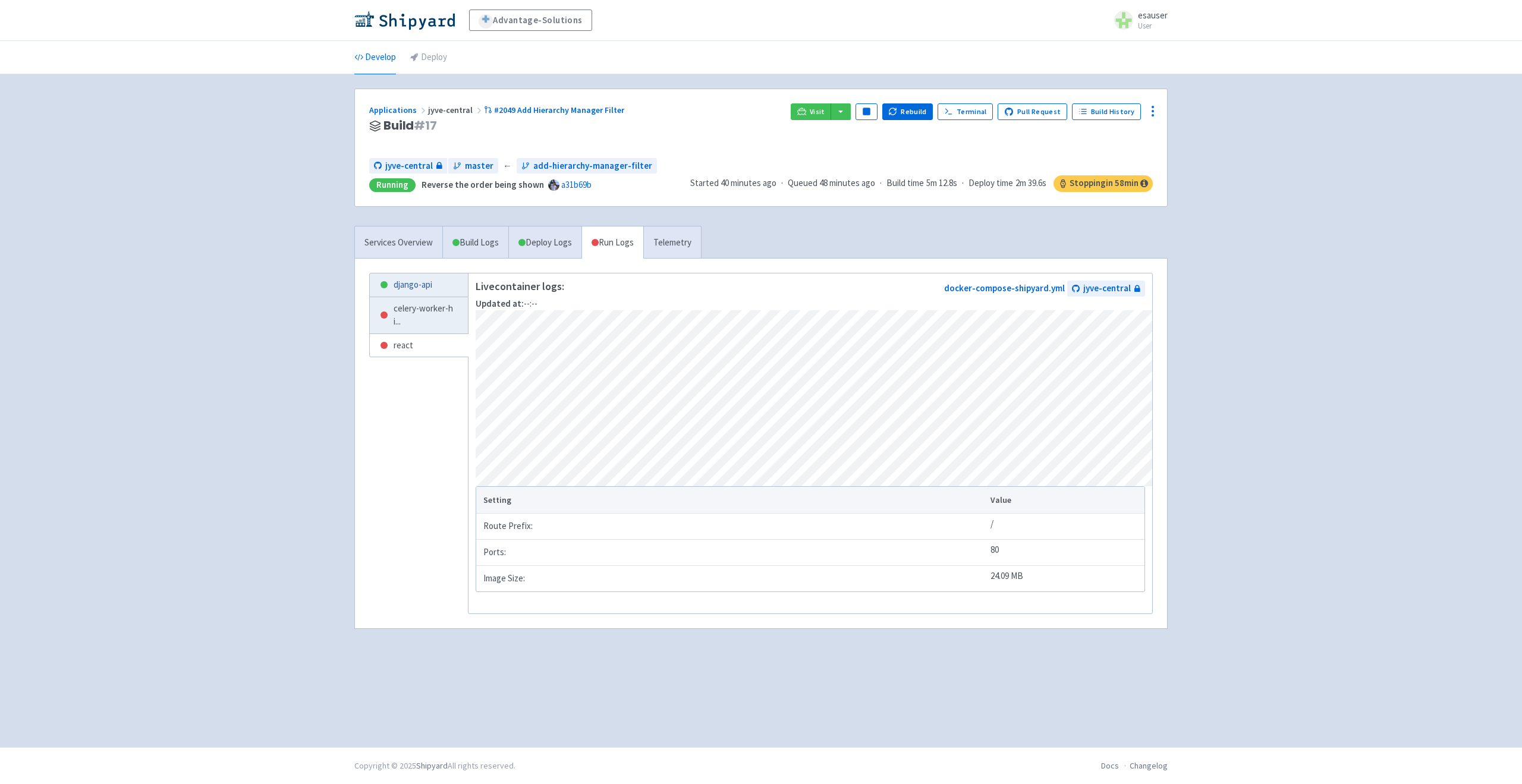
click at [409, 292] on link "django-api" at bounding box center [419, 285] width 98 height 23
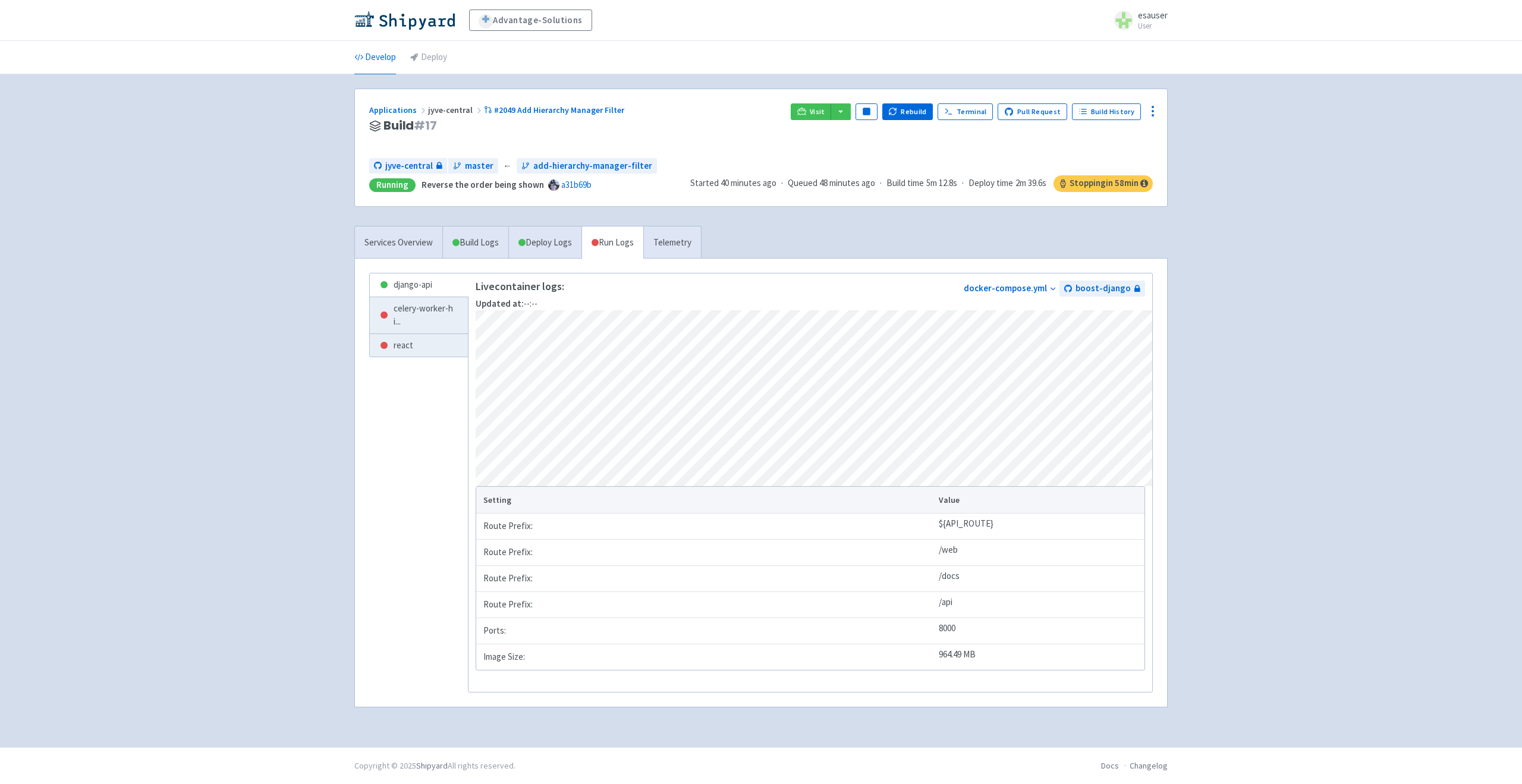
scroll to position [3, 0]
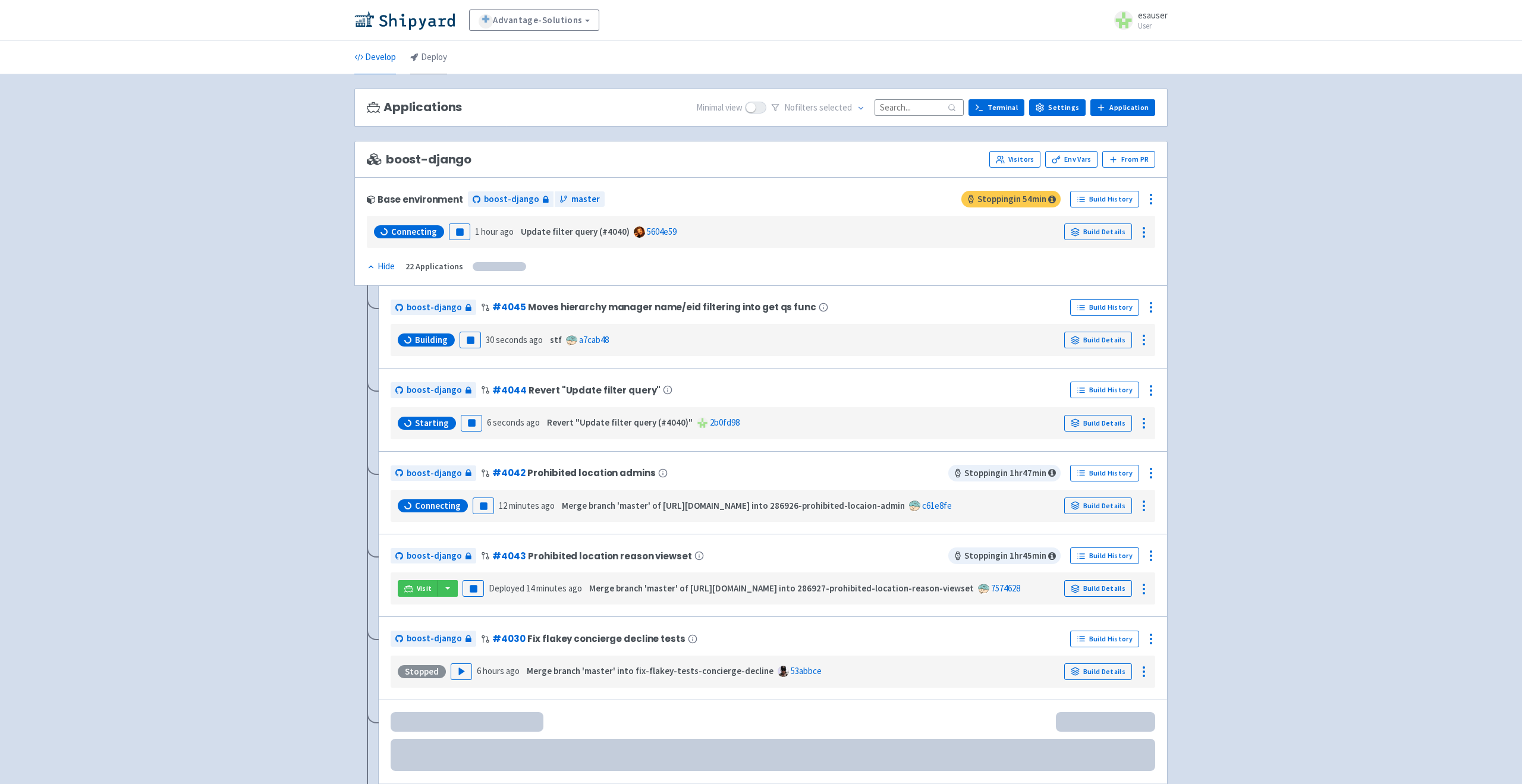
click at [423, 63] on link "Deploy" at bounding box center [428, 57] width 37 height 34
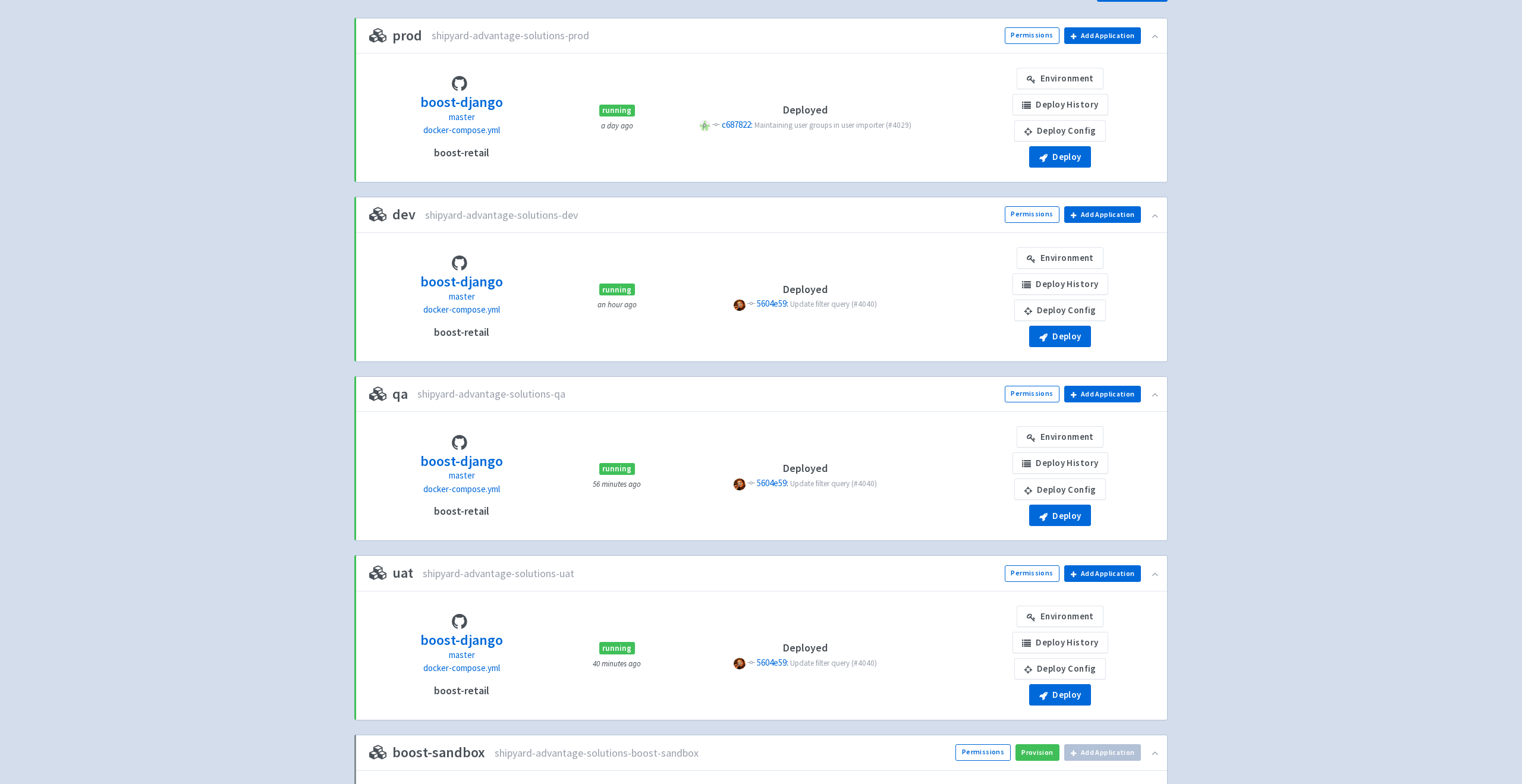
scroll to position [151, 0]
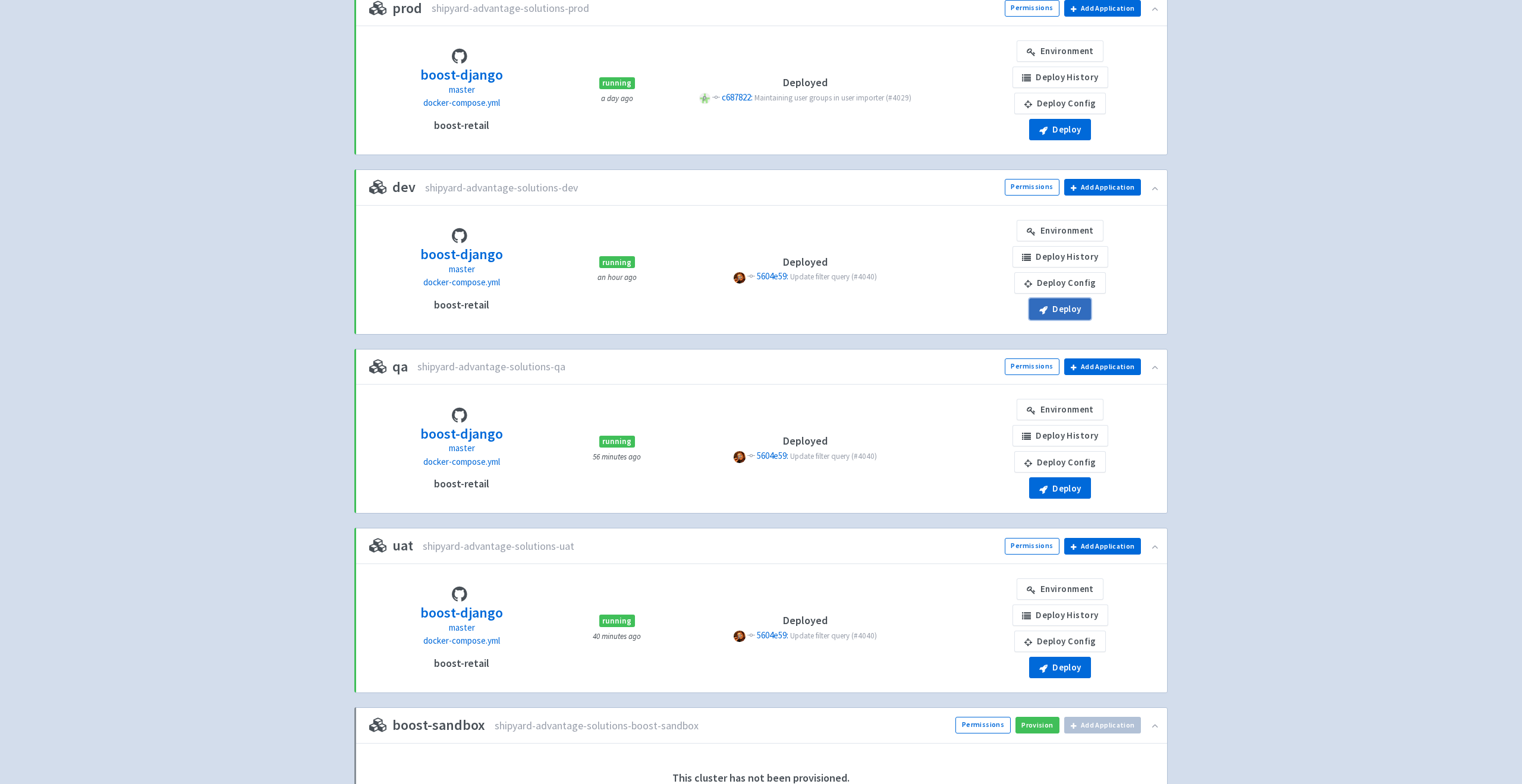
click at [1063, 312] on button "Deploy" at bounding box center [1060, 309] width 62 height 22
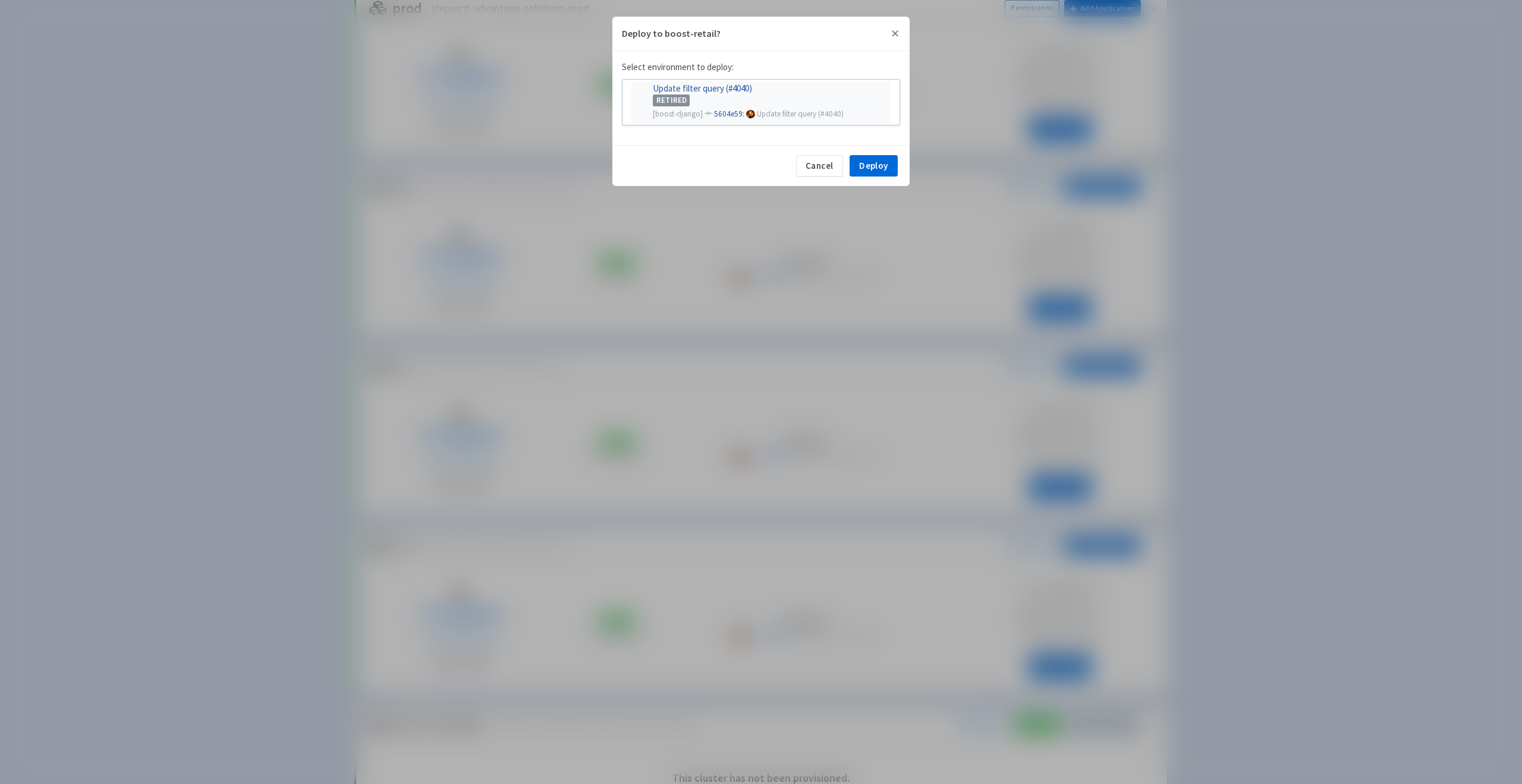
click at [732, 98] on div "RETIRED" at bounding box center [767, 100] width 230 height 13
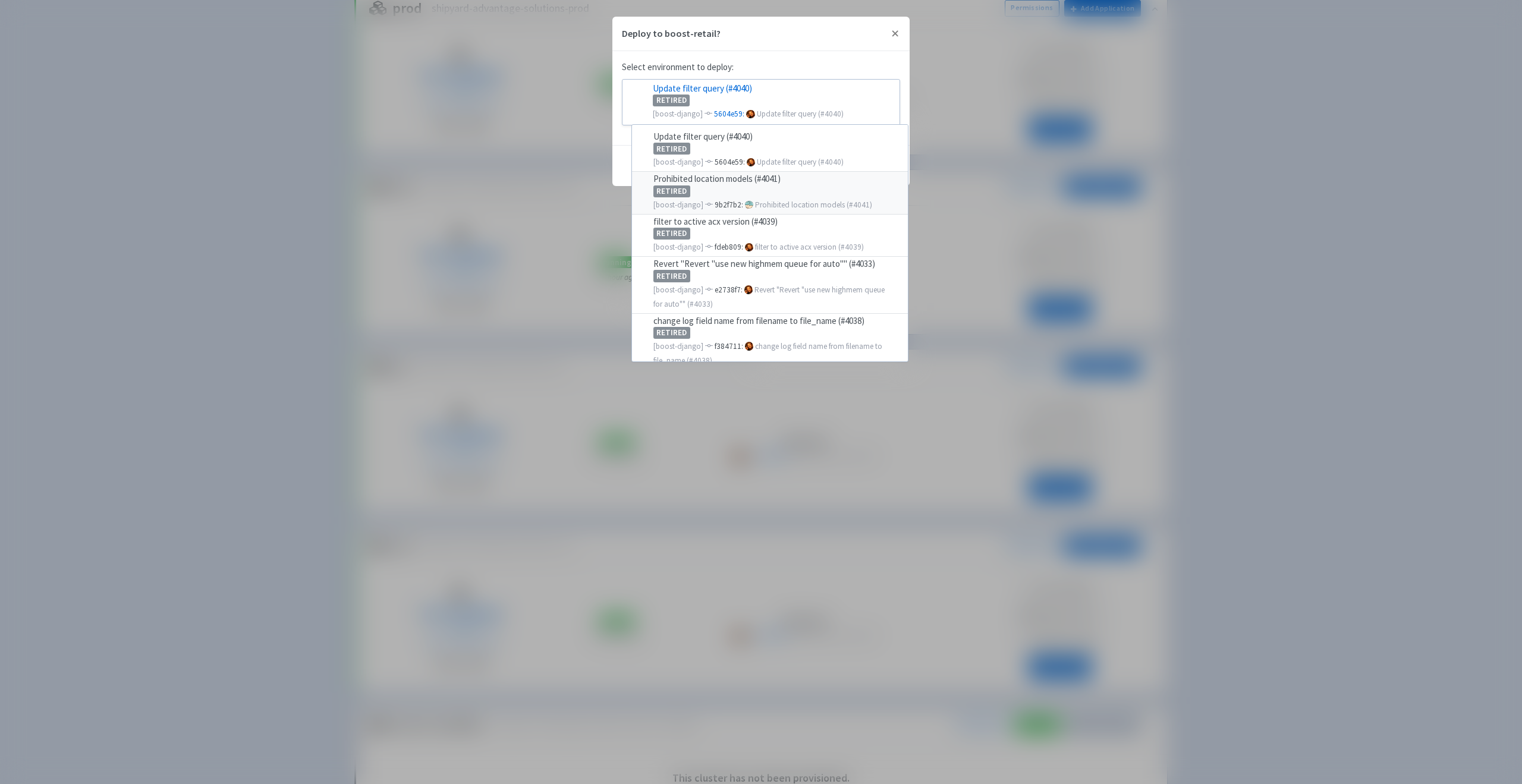
click at [738, 186] on div "RETIRED" at bounding box center [777, 190] width 248 height 13
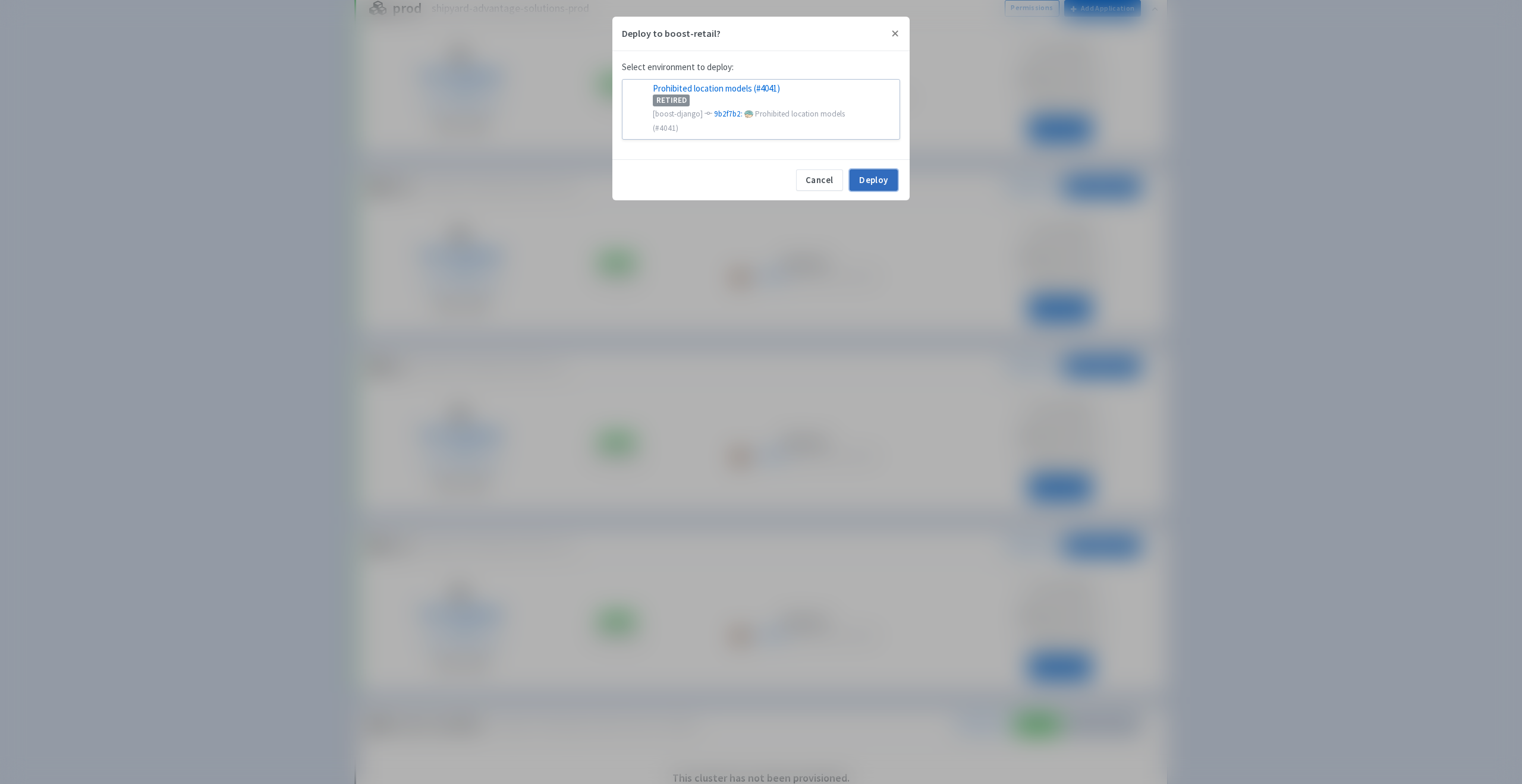
click at [868, 169] on button "Deploy" at bounding box center [873, 180] width 48 height 22
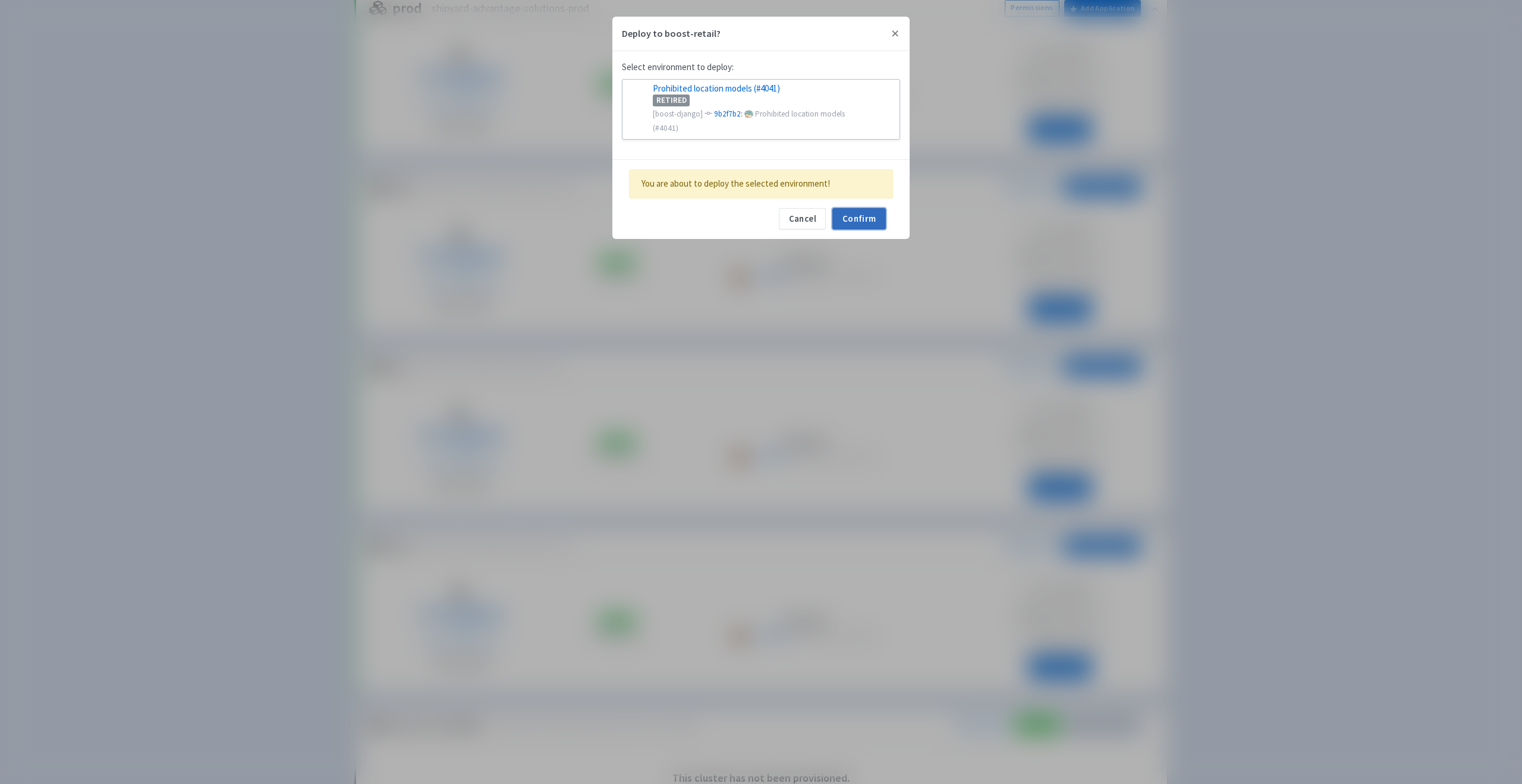
click at [872, 208] on button "Confirm" at bounding box center [859, 218] width 54 height 22
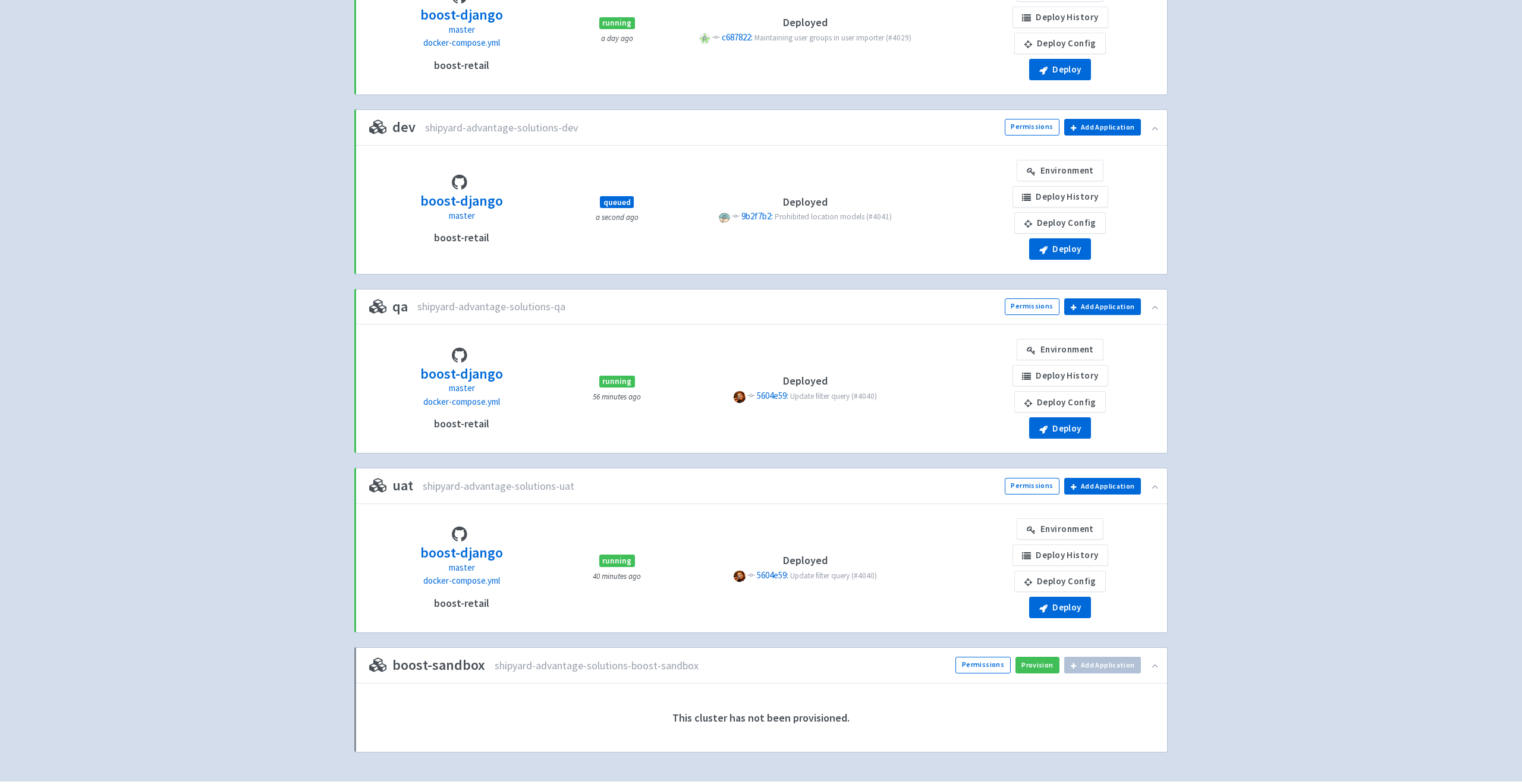
scroll to position [239, 0]
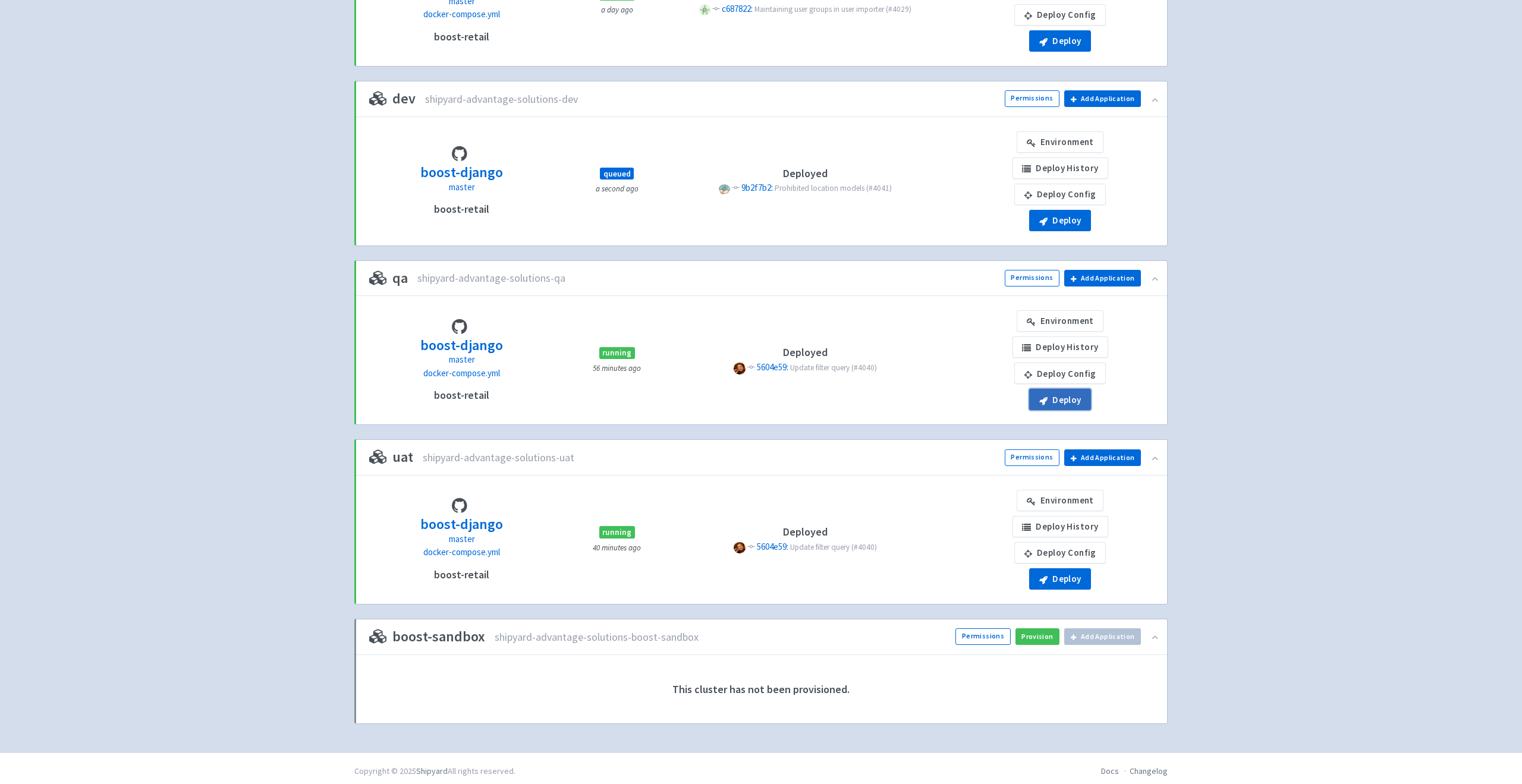
click at [1072, 403] on button "Deploy" at bounding box center [1060, 399] width 62 height 22
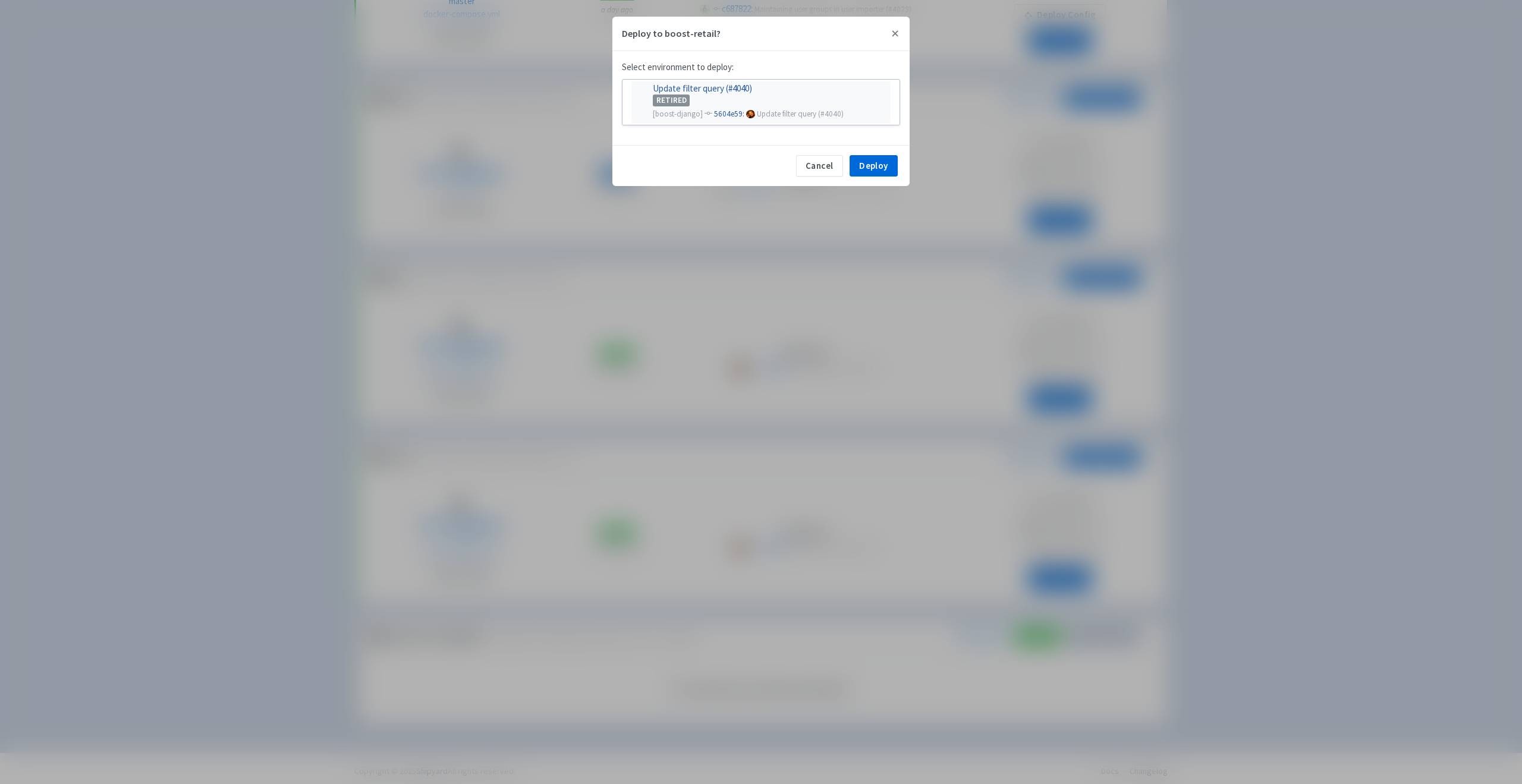
click at [799, 95] on div "RETIRED" at bounding box center [767, 100] width 230 height 13
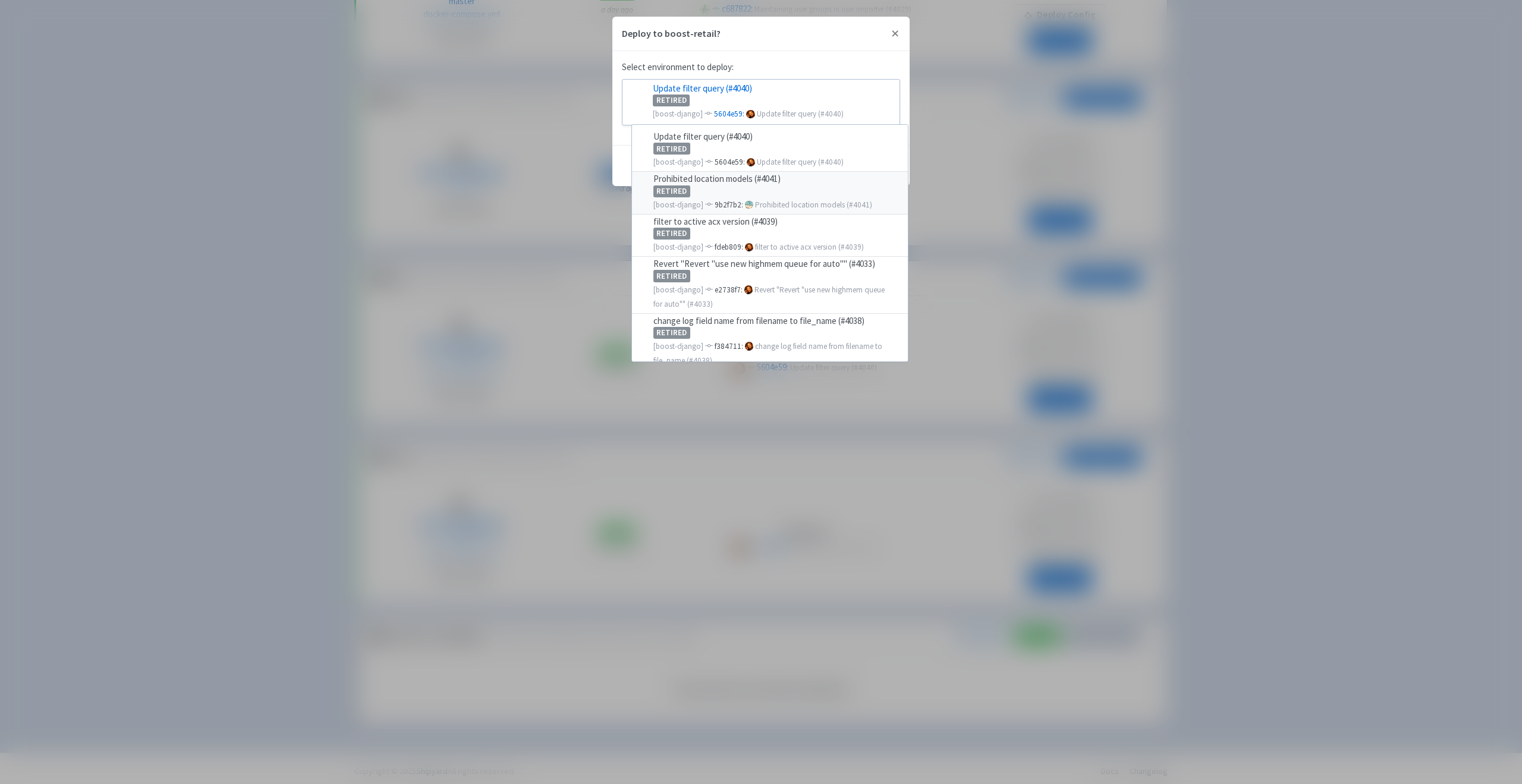
click at [796, 180] on div "Prohibited location models (#4041)" at bounding box center [770, 180] width 248 height 10
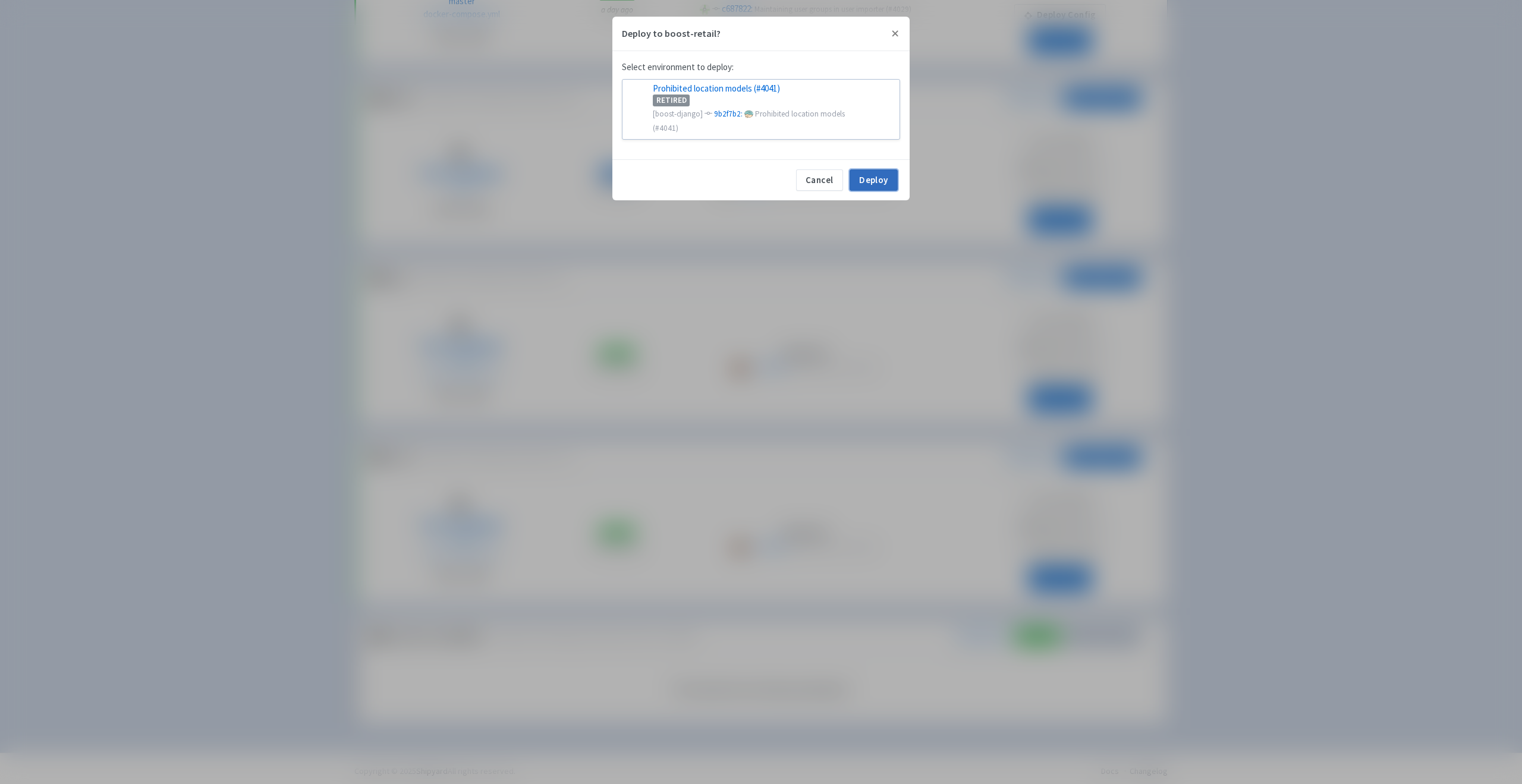
click at [853, 169] on button "Deploy" at bounding box center [873, 180] width 48 height 22
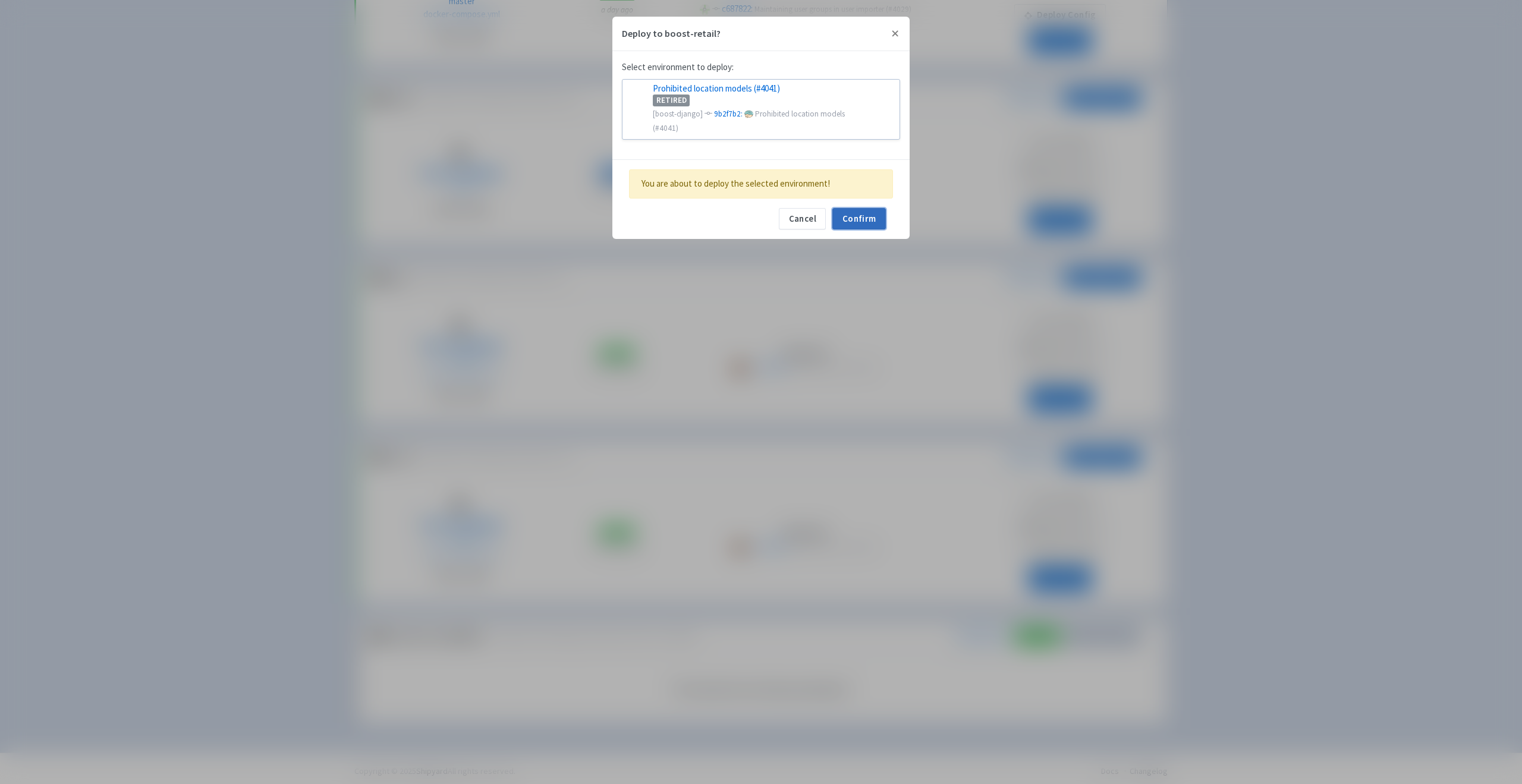
click at [867, 208] on button "Confirm" at bounding box center [859, 218] width 54 height 22
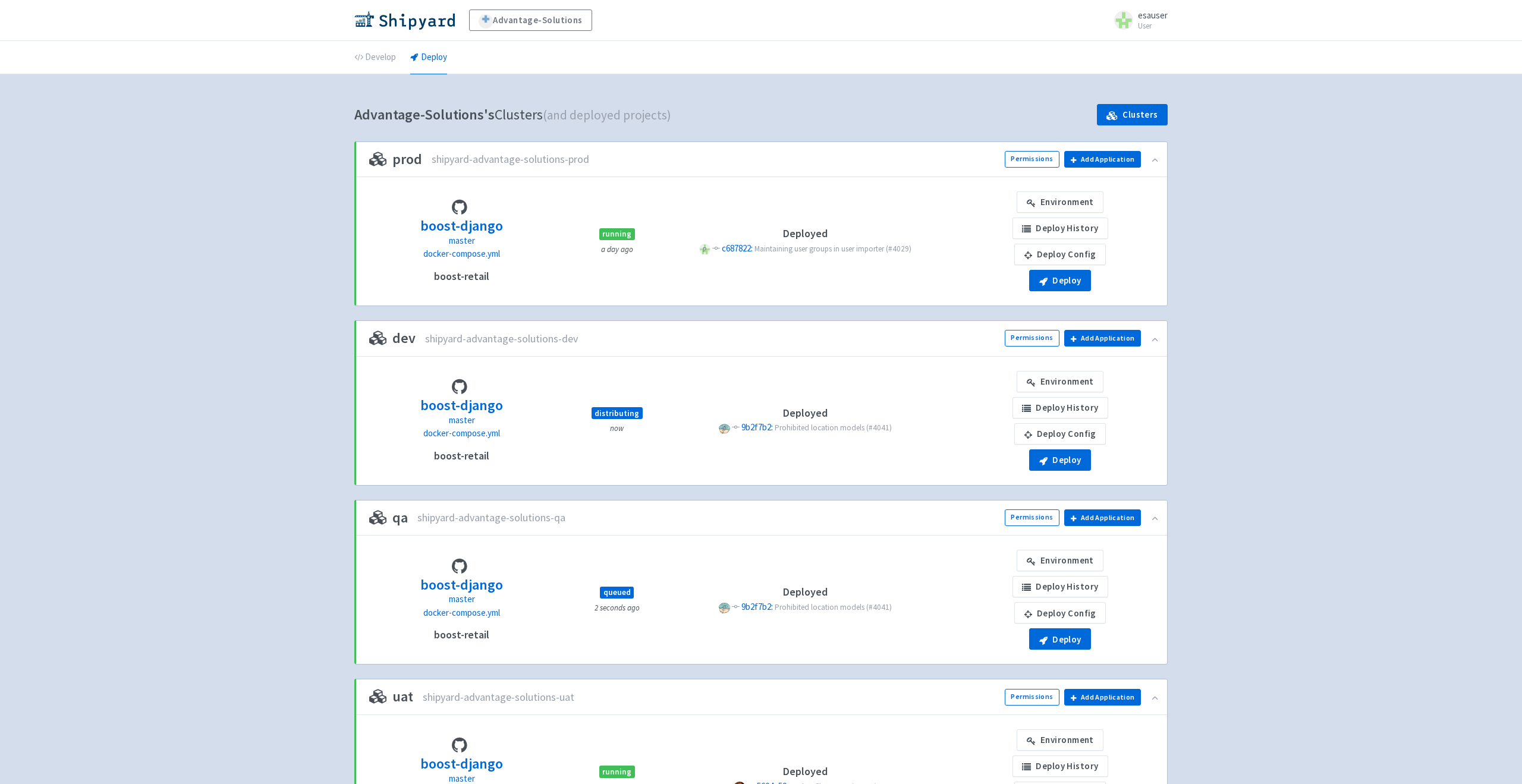
scroll to position [239, 0]
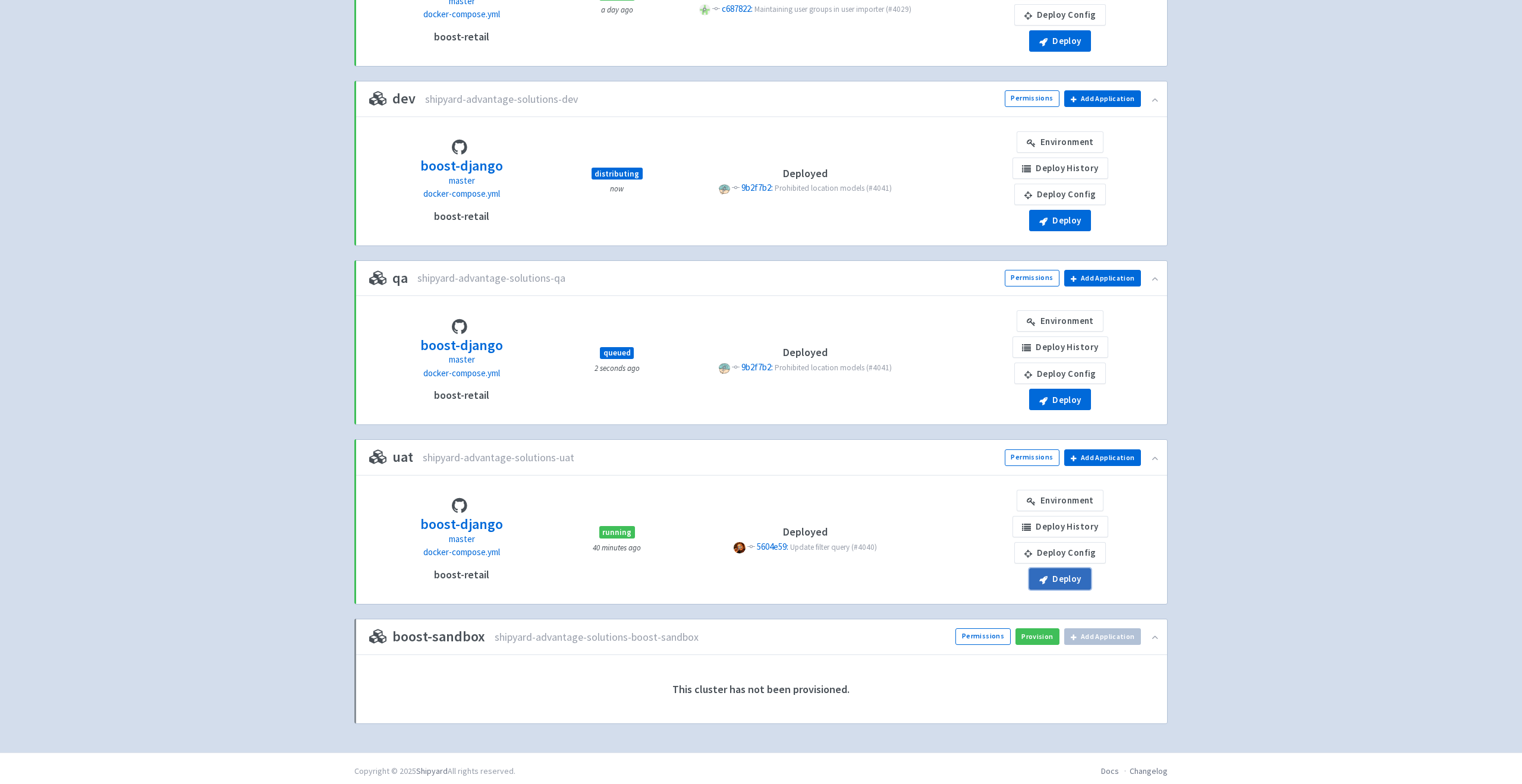
click at [1054, 573] on button "Deploy" at bounding box center [1060, 578] width 62 height 22
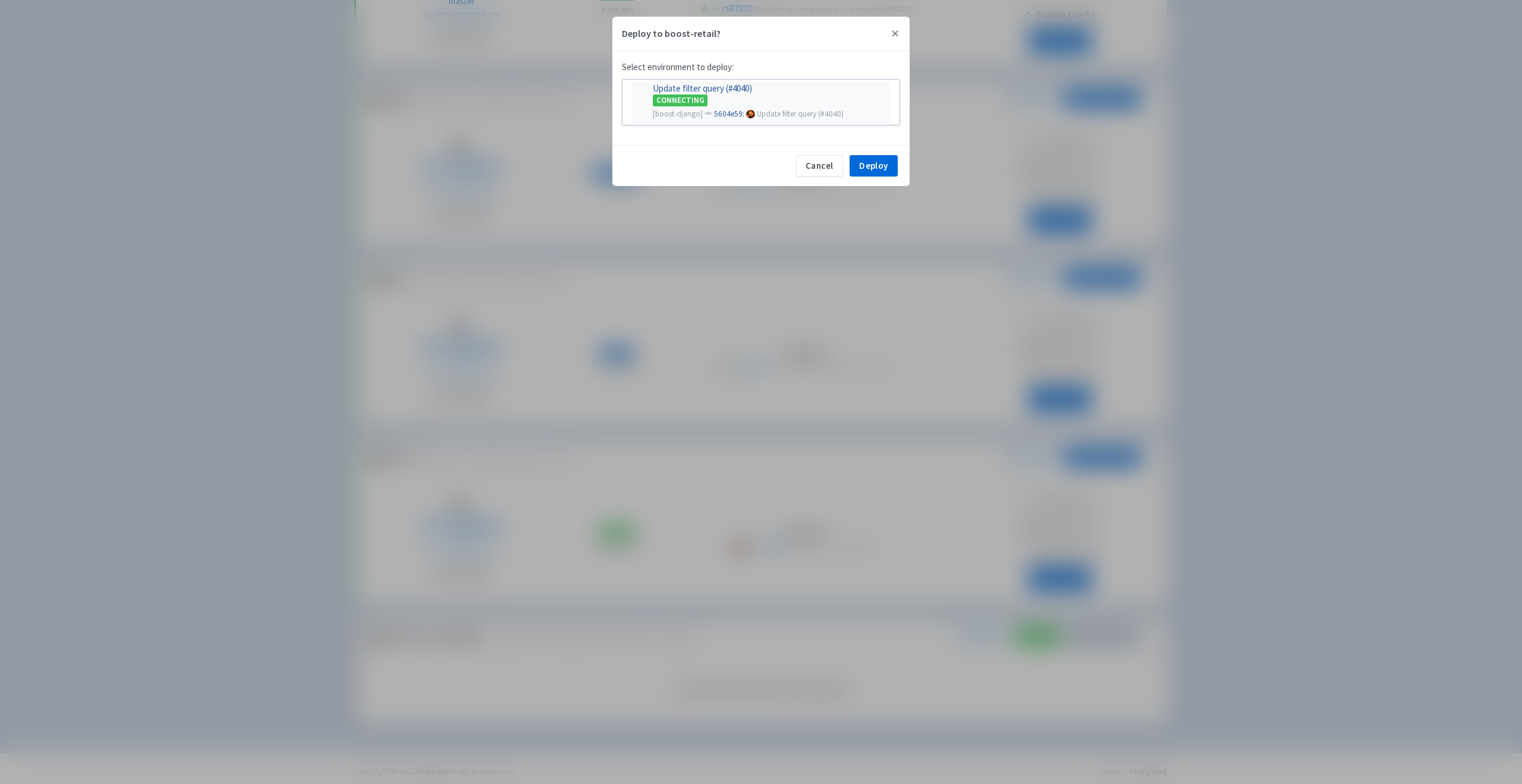
click at [814, 110] on span "Update filter query (#4040)" at bounding box center [800, 114] width 87 height 10
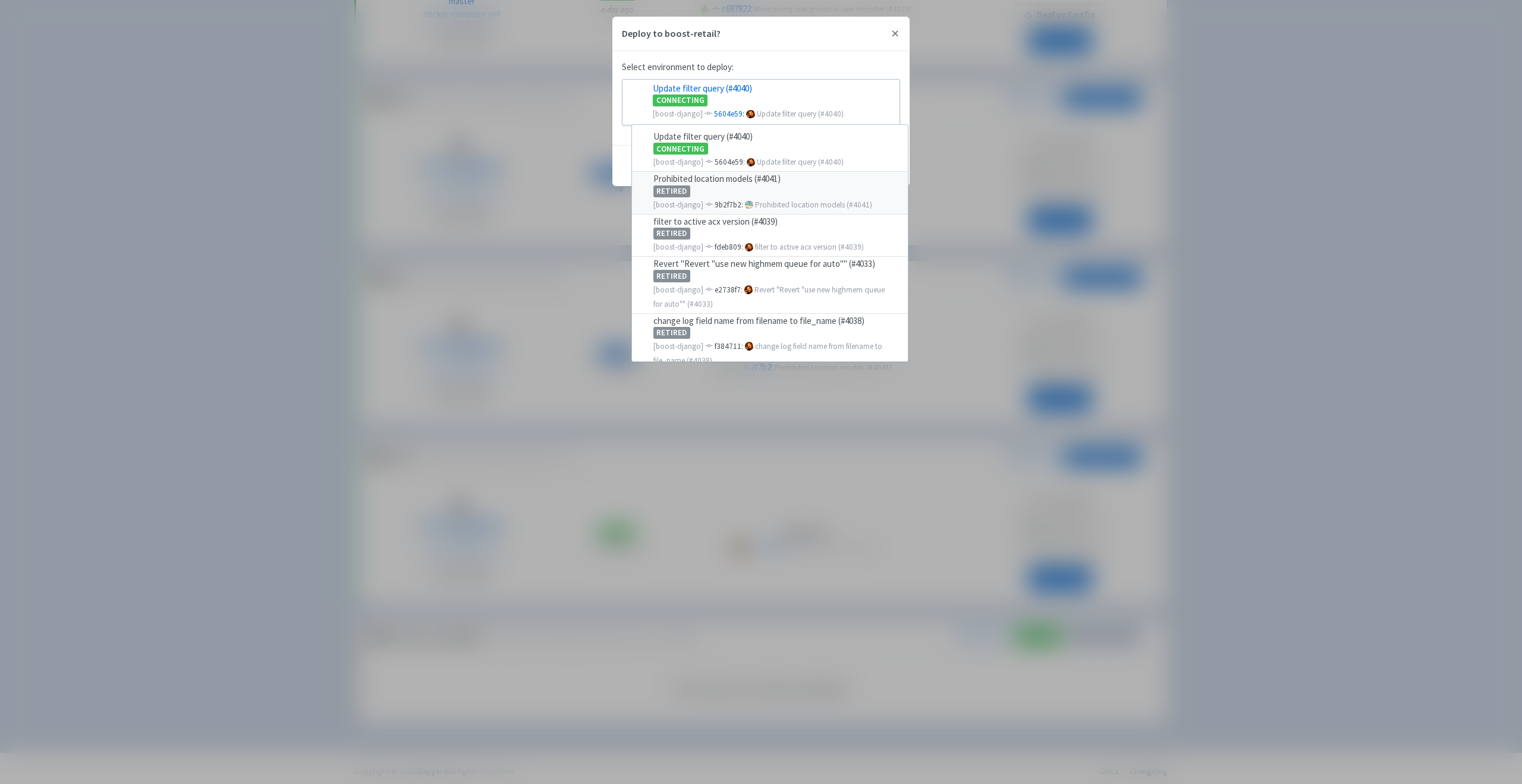
click at [814, 190] on div "RETIRED" at bounding box center [777, 190] width 248 height 13
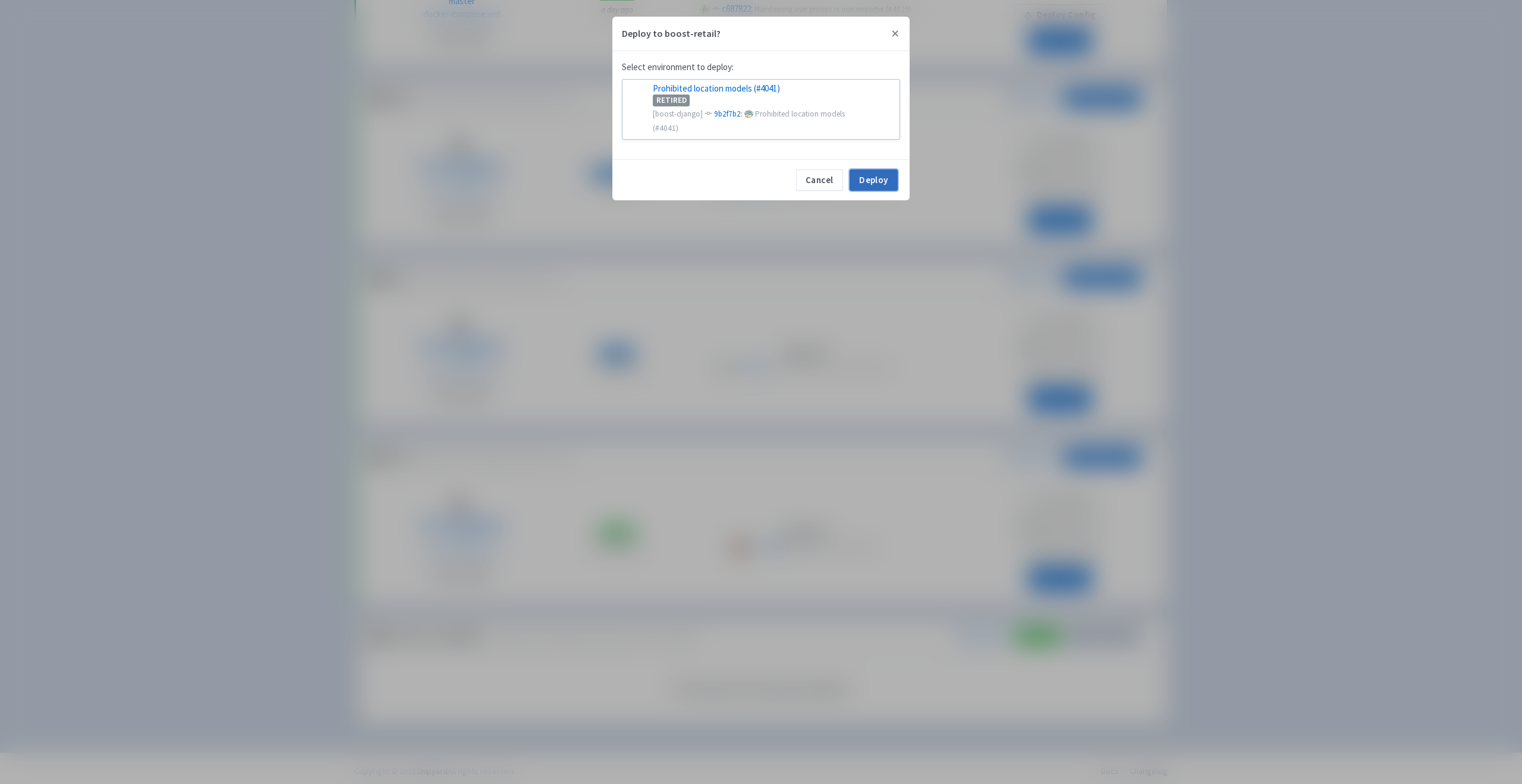
click at [870, 169] on button "Deploy" at bounding box center [873, 180] width 48 height 22
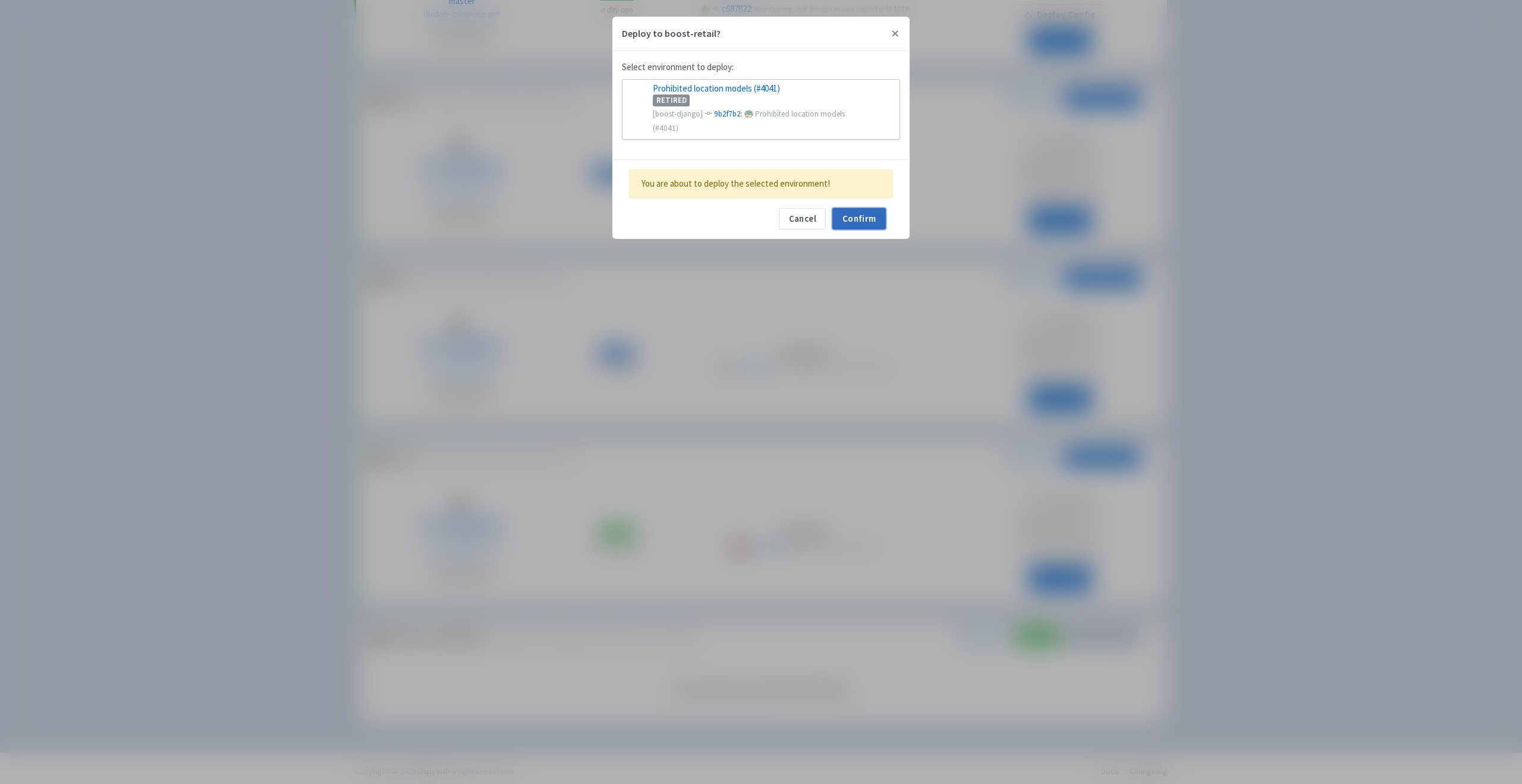
click at [859, 208] on button "Confirm" at bounding box center [859, 218] width 54 height 22
